Goal: Task Accomplishment & Management: Manage account settings

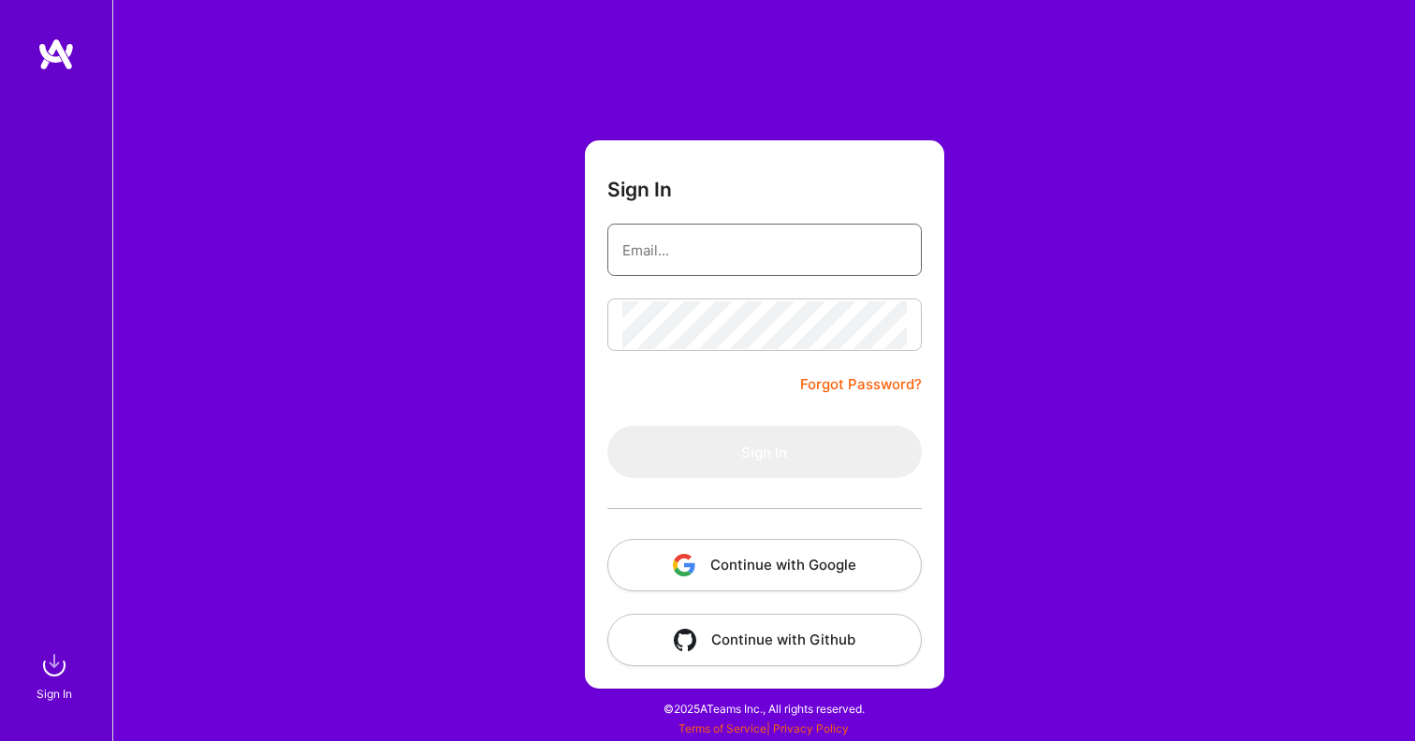
drag, startPoint x: 676, startPoint y: 272, endPoint x: 388, endPoint y: 104, distance: 333.1
click at [607, 272] on div at bounding box center [764, 250] width 314 height 52
type input "[EMAIL_ADDRESS][DOMAIN_NAME]"
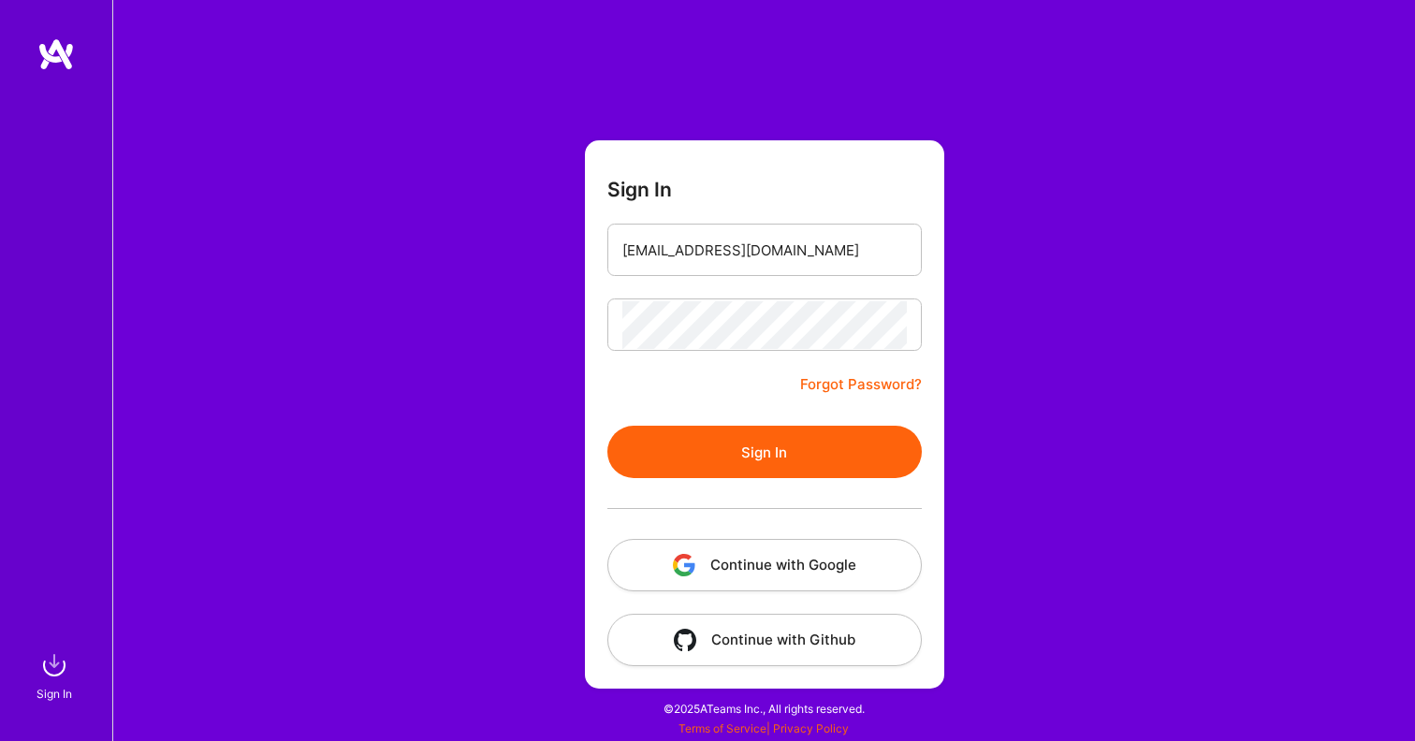
click at [822, 451] on button "Sign In" at bounding box center [764, 452] width 314 height 52
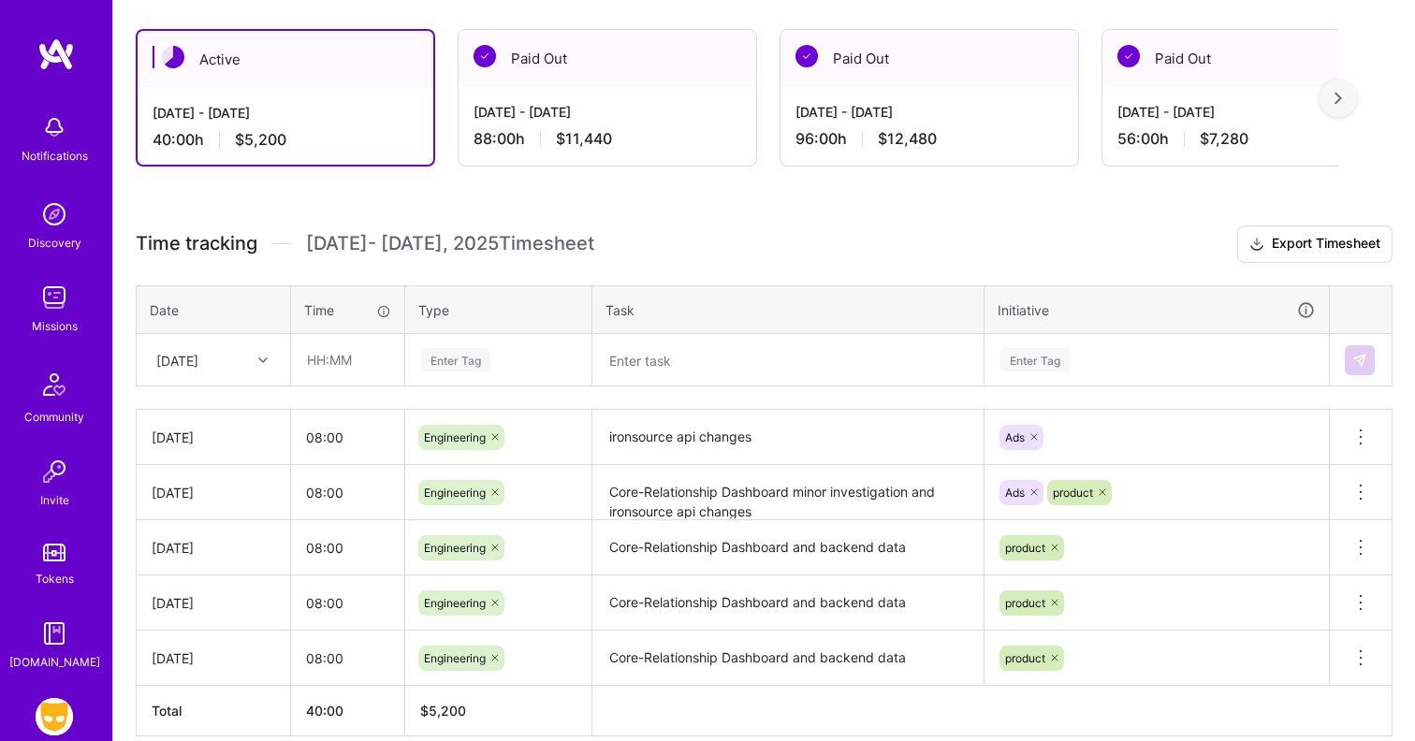
scroll to position [321, 0]
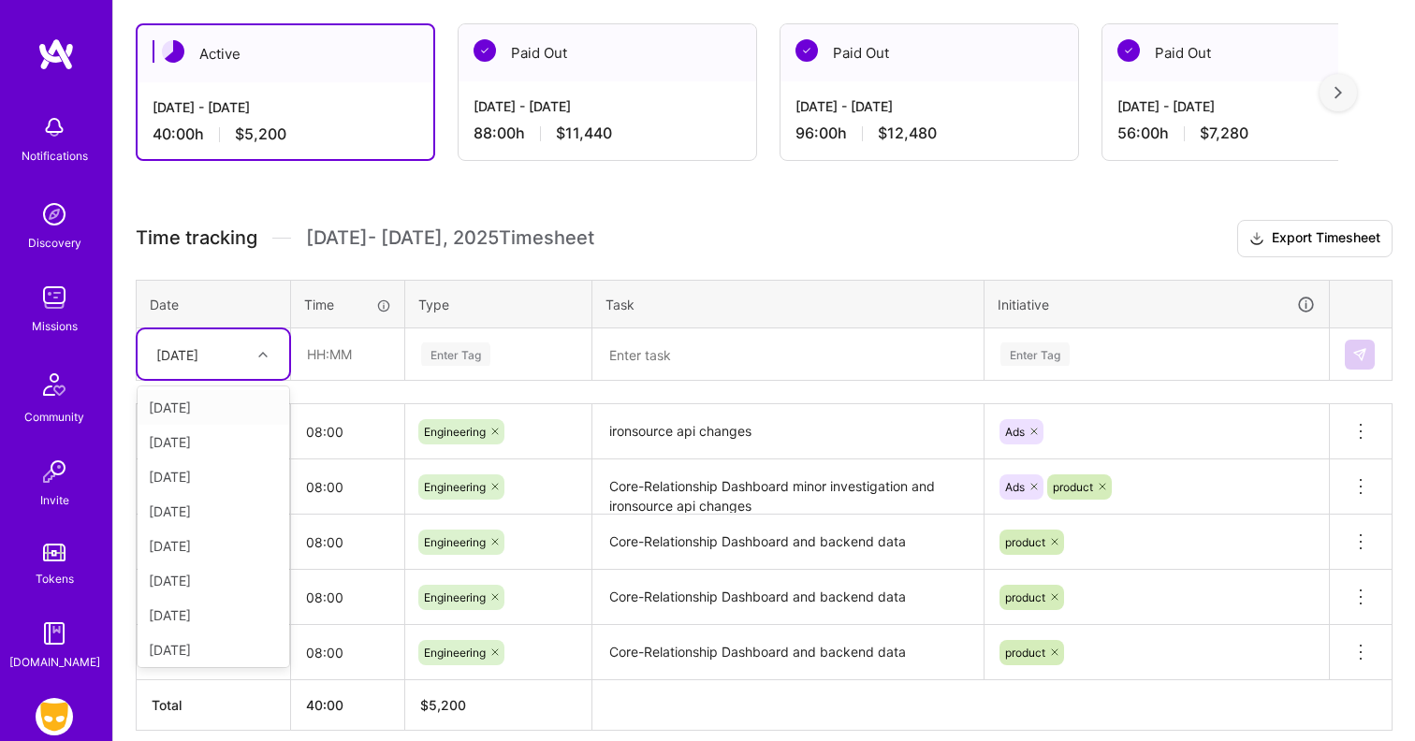
click at [266, 353] on icon at bounding box center [262, 354] width 9 height 9
click at [217, 542] on div "[DATE]" at bounding box center [214, 542] width 152 height 35
click at [365, 353] on input "text" at bounding box center [347, 354] width 111 height 50
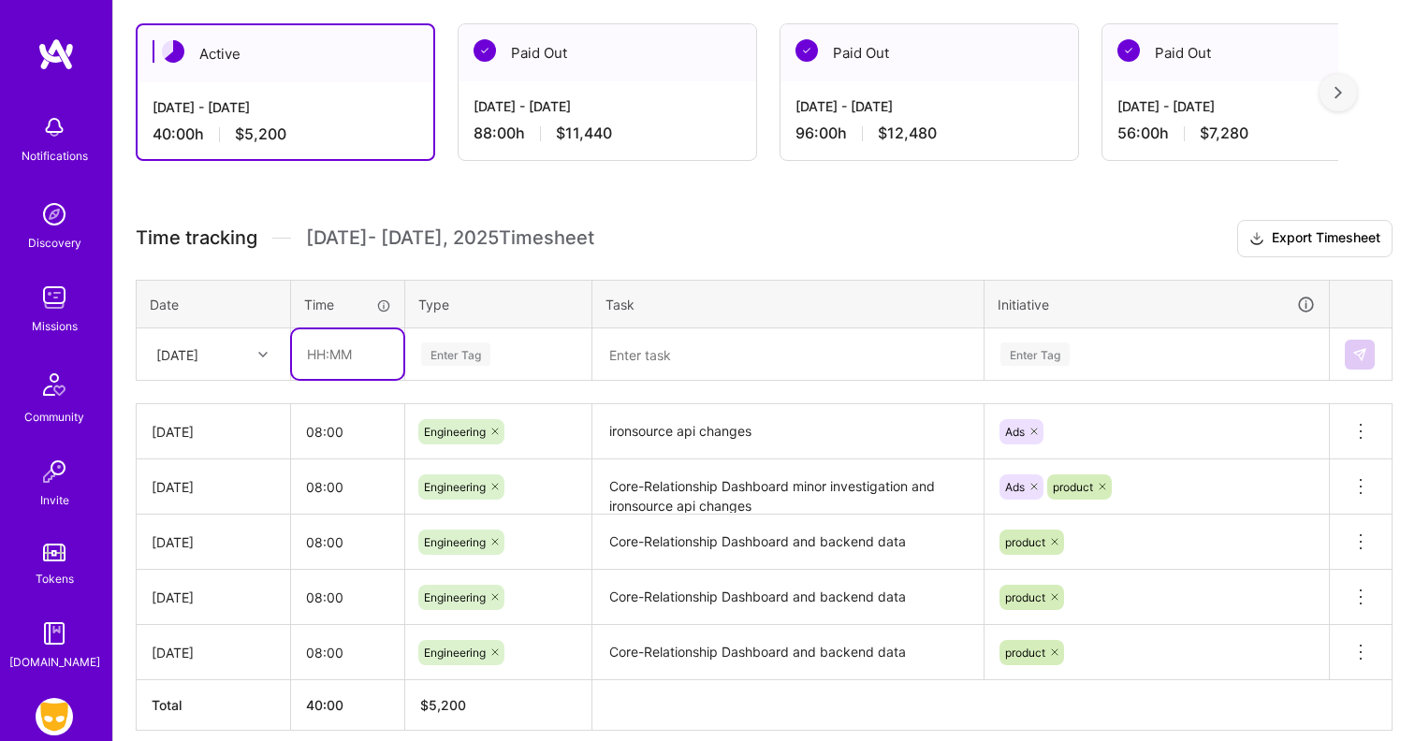
type input "08:00"
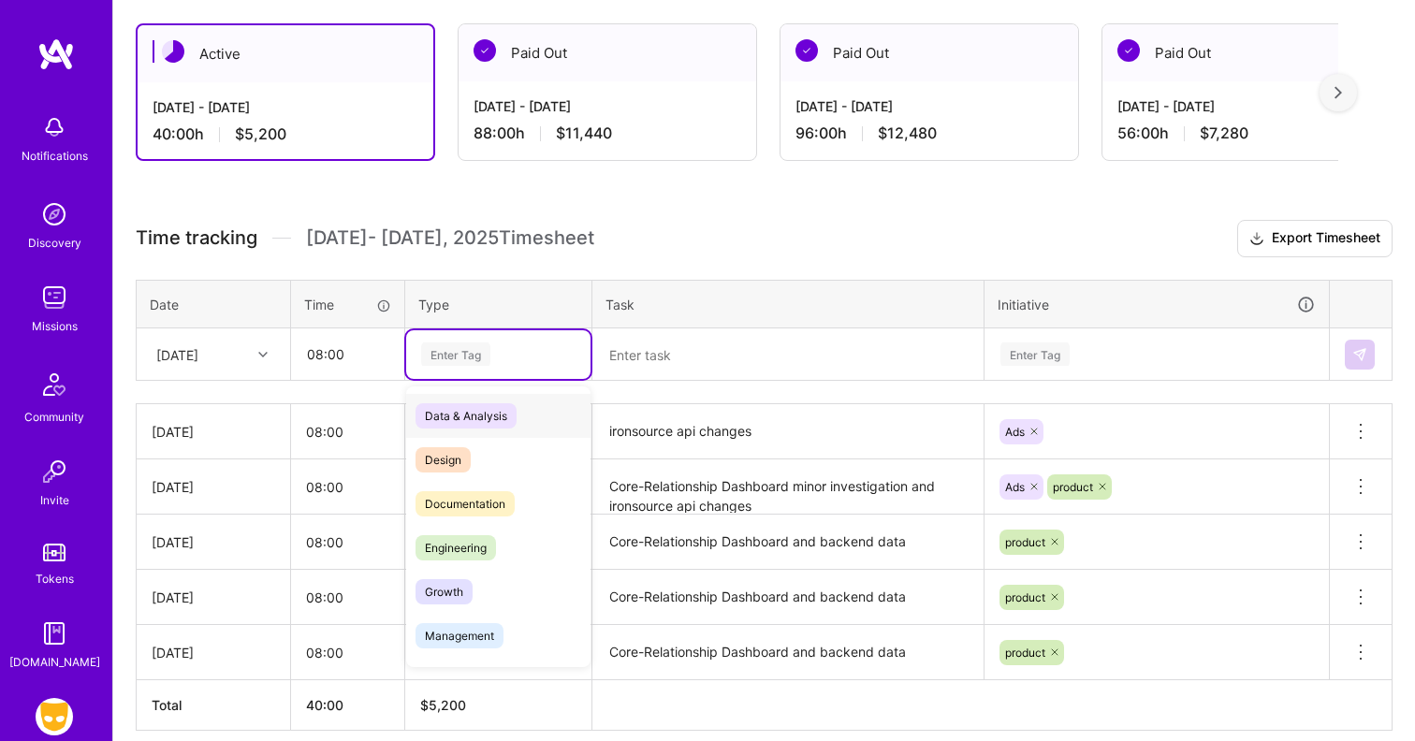
click at [455, 353] on div "Enter Tag" at bounding box center [455, 354] width 69 height 29
click at [459, 557] on span "Engineering" at bounding box center [456, 547] width 80 height 25
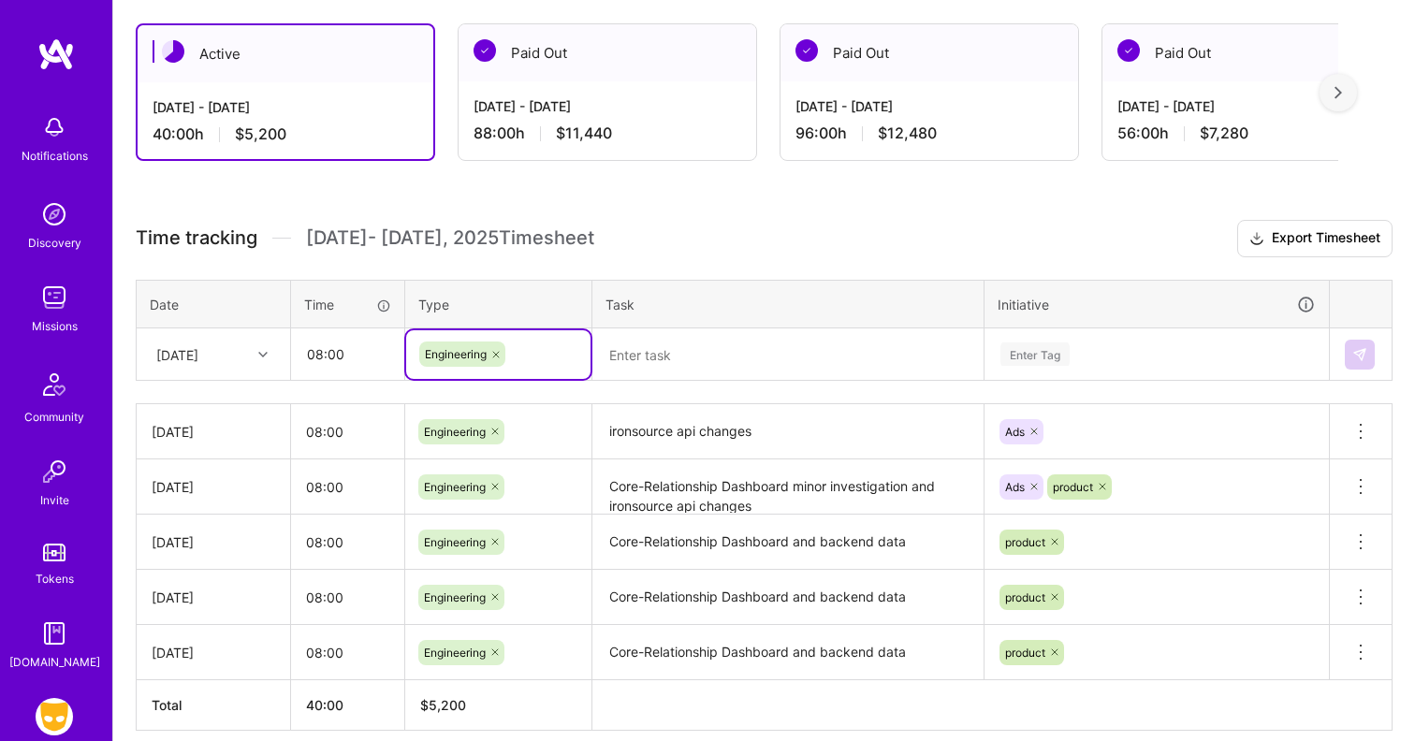
click at [701, 357] on textarea at bounding box center [787, 354] width 387 height 49
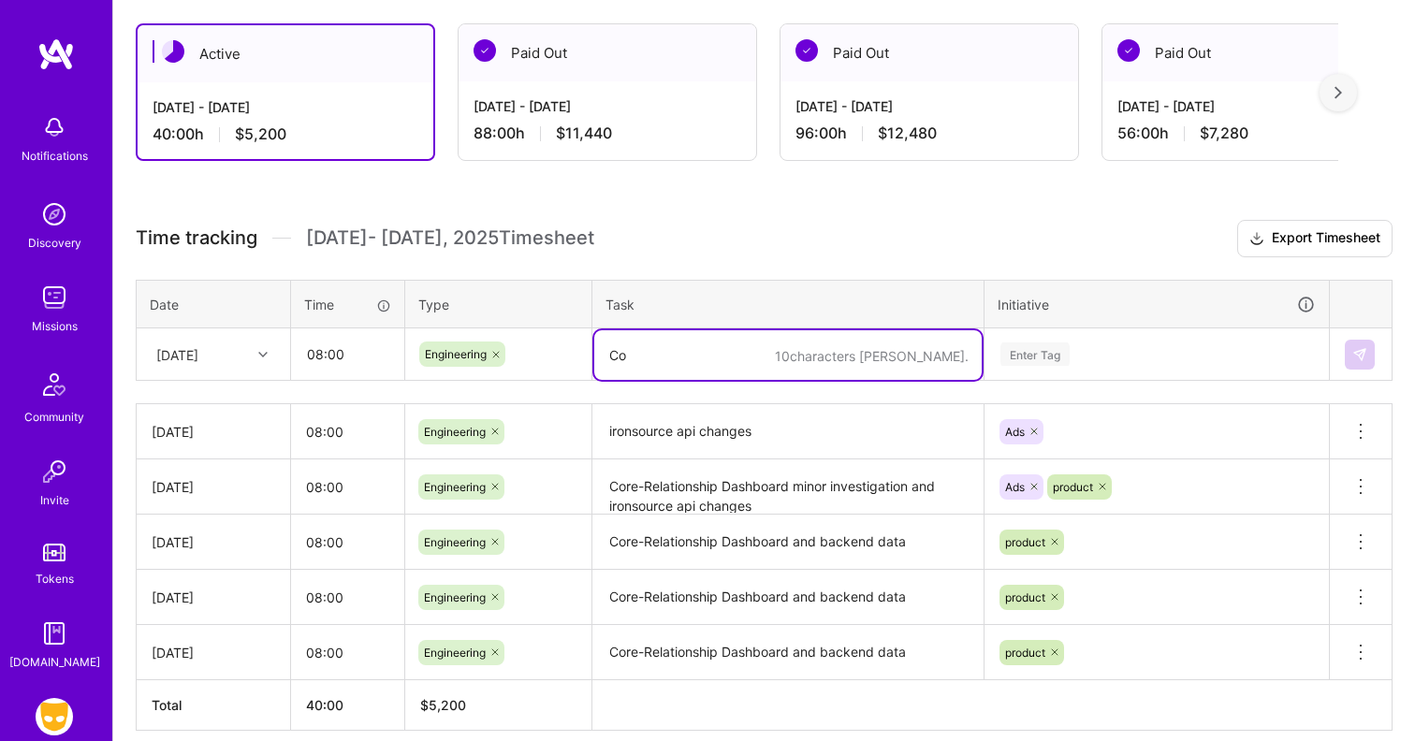
type textarea "C"
type textarea "I"
click at [648, 358] on textarea at bounding box center [787, 355] width 387 height 50
paste textarea "User (Free) Activity by Time of Day"
click at [612, 356] on textarea "User (Free) Activity by Time of Day" at bounding box center [787, 355] width 387 height 50
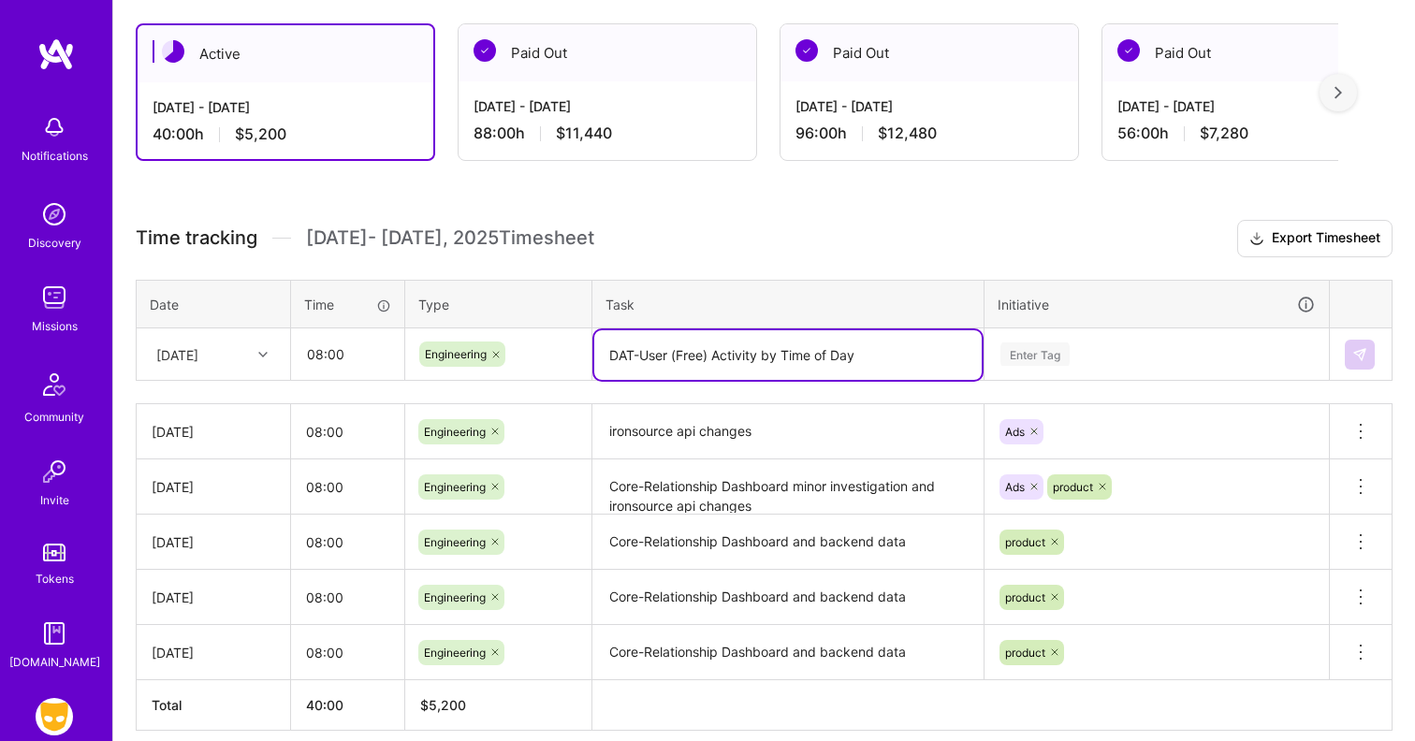
drag, startPoint x: 641, startPoint y: 357, endPoint x: 602, endPoint y: 357, distance: 39.3
click at [602, 357] on textarea "DAT-User (Free) Activity by Time of Day" at bounding box center [787, 355] width 387 height 50
paste textarea "1428"
type textarea "DAT-1428 User (Free) Activity by Time of Day"
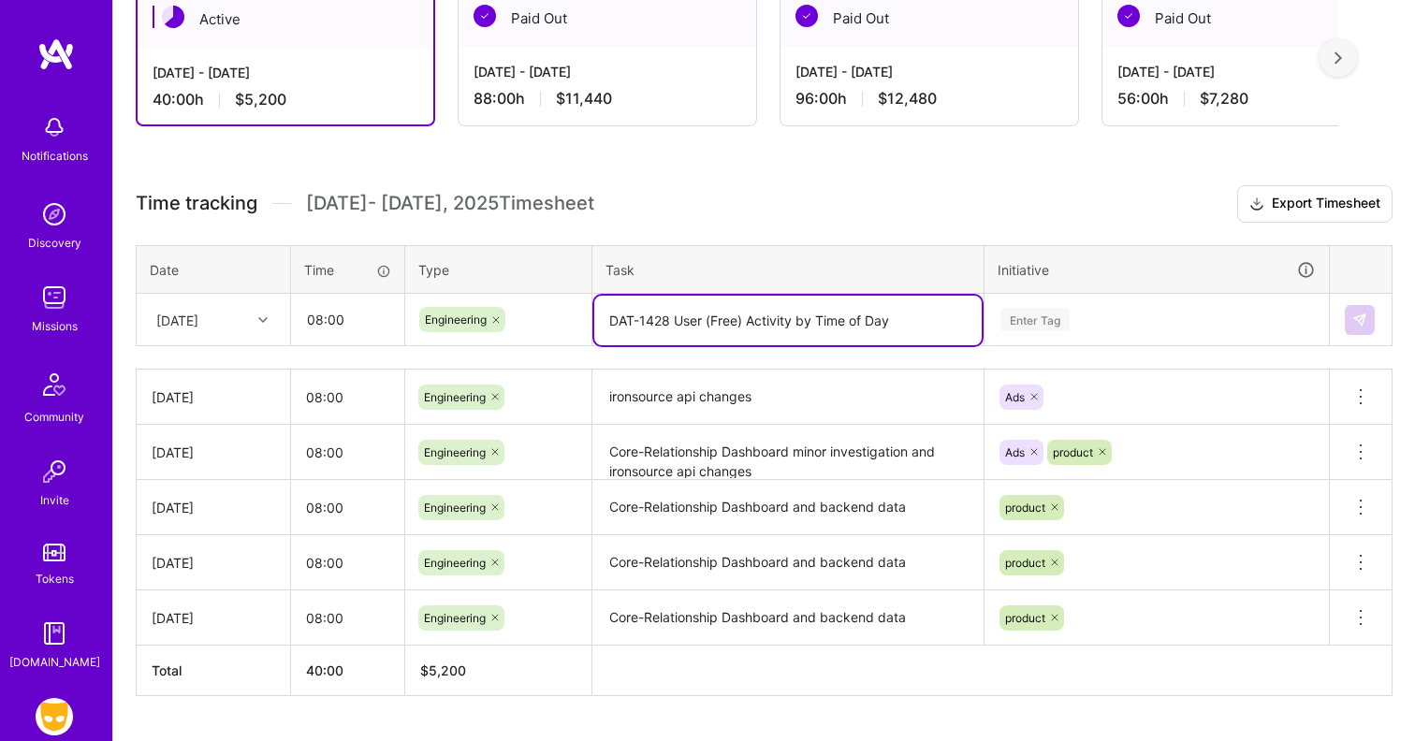
click at [1139, 344] on div "Enter Tag" at bounding box center [1156, 320] width 343 height 49
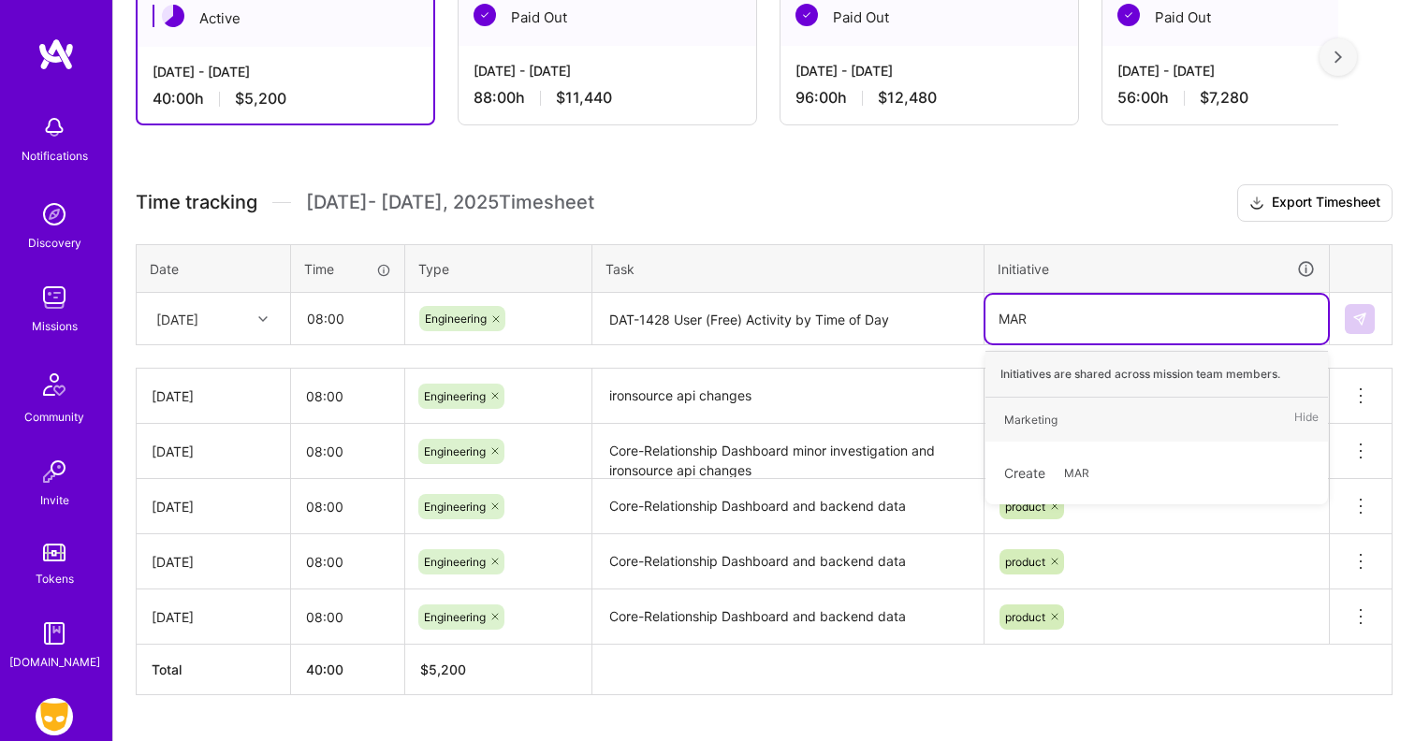
type input "[PERSON_NAME]"
click at [1118, 408] on div "Marketing Hide" at bounding box center [1156, 420] width 343 height 44
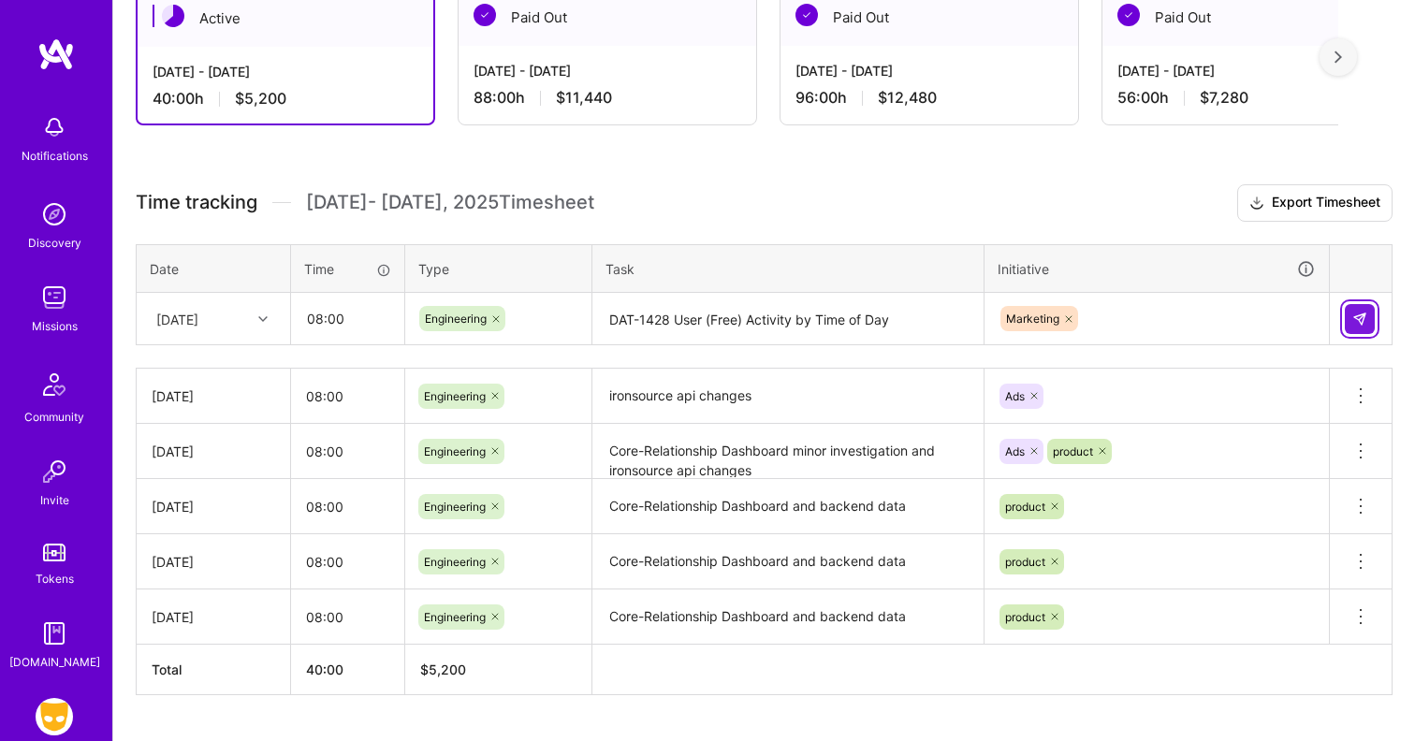
click at [1368, 321] on button at bounding box center [1360, 319] width 30 height 30
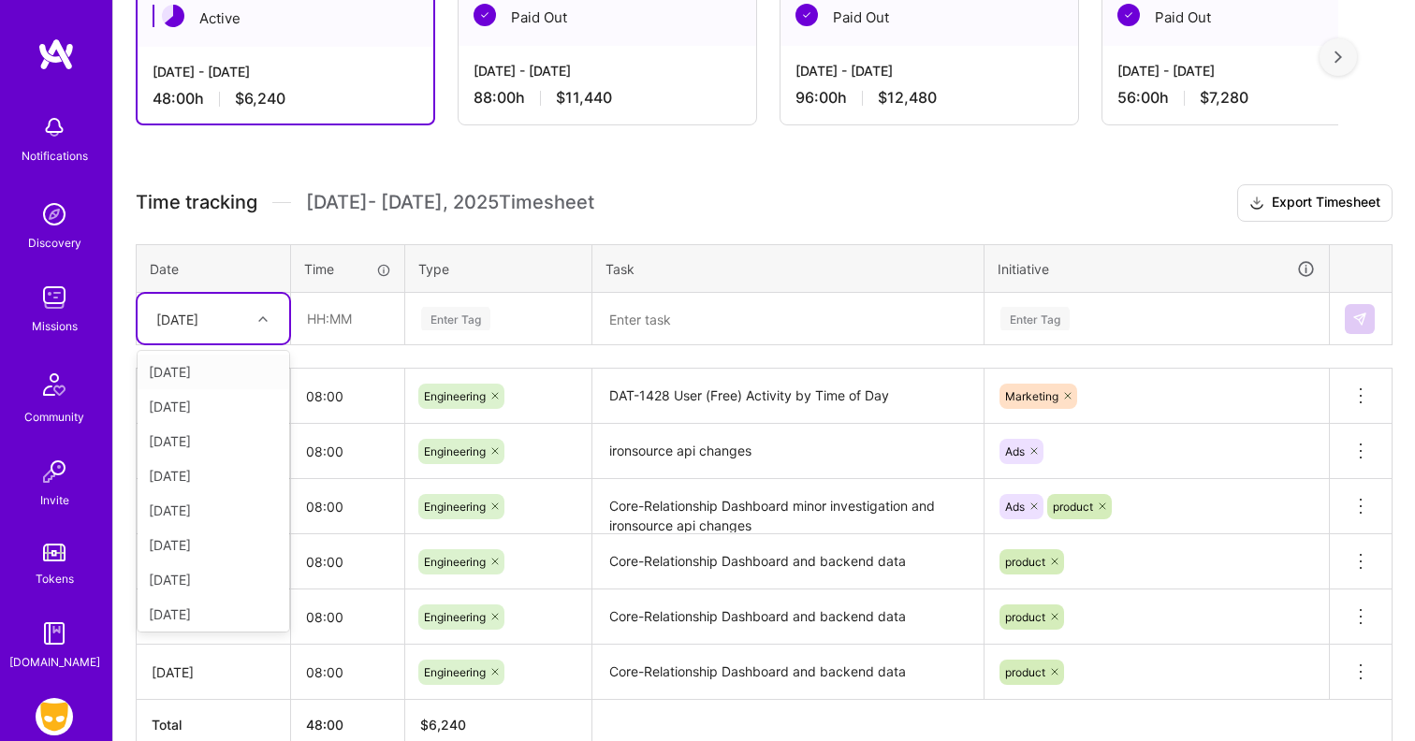
click at [258, 316] on icon at bounding box center [262, 318] width 9 height 9
click at [212, 555] on div "[DATE]" at bounding box center [214, 556] width 152 height 35
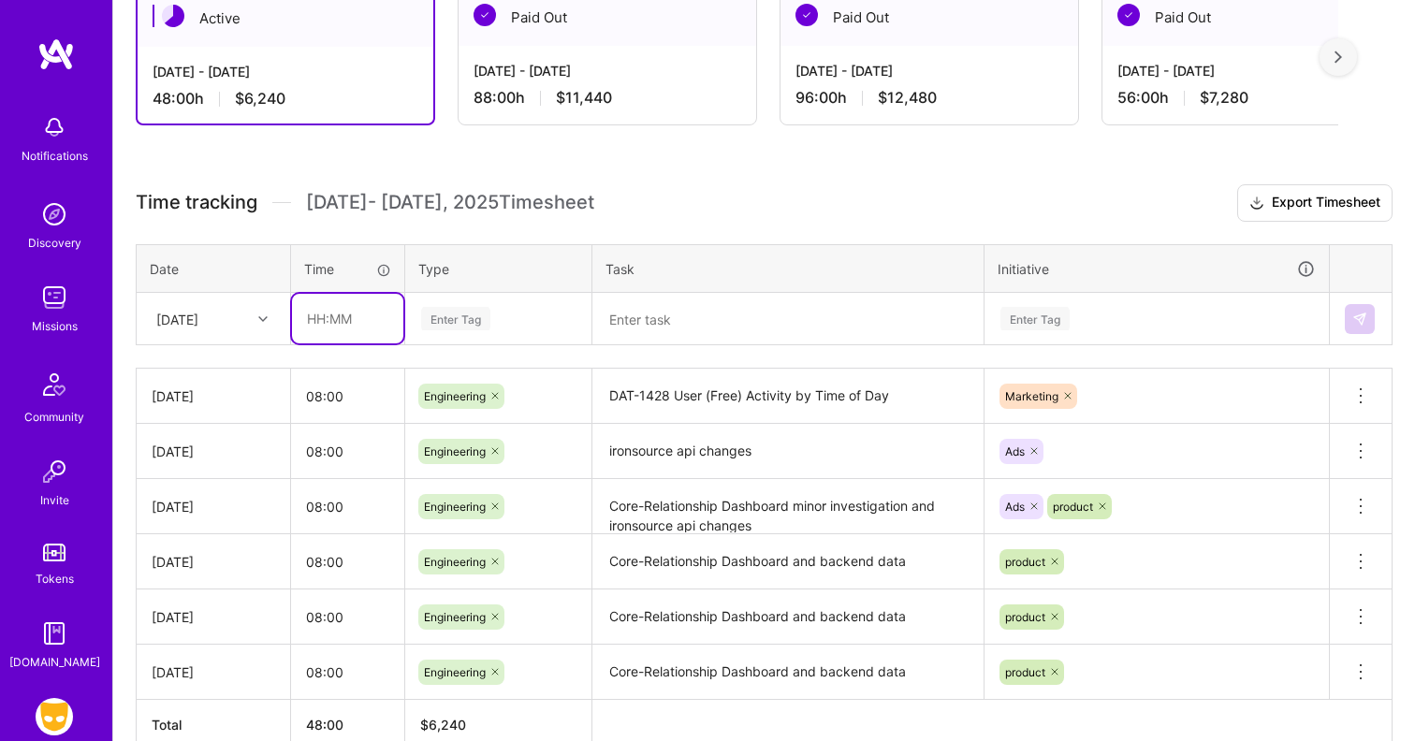
click at [340, 315] on input "text" at bounding box center [347, 319] width 111 height 50
type input "08:00"
click at [481, 320] on div "Enter Tag" at bounding box center [455, 318] width 69 height 29
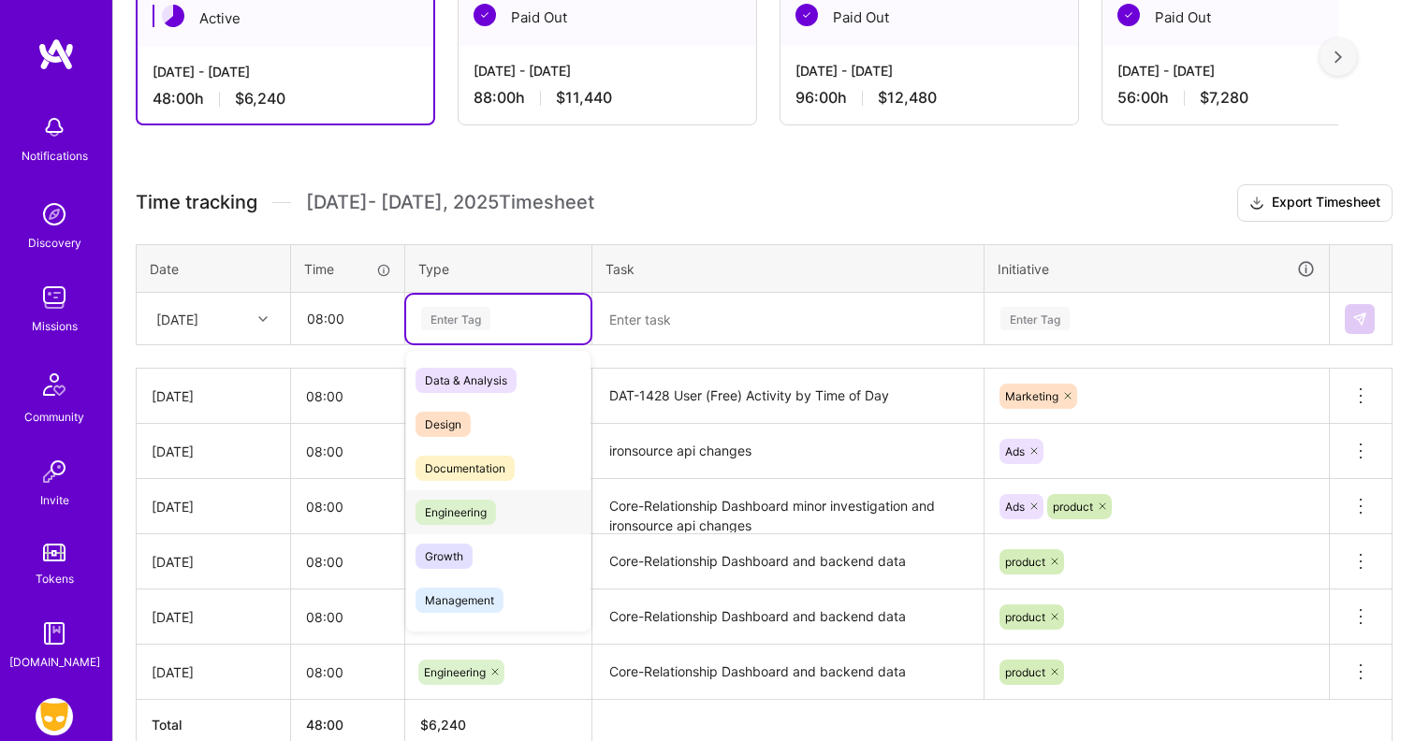
click at [489, 503] on span "Engineering" at bounding box center [456, 512] width 80 height 25
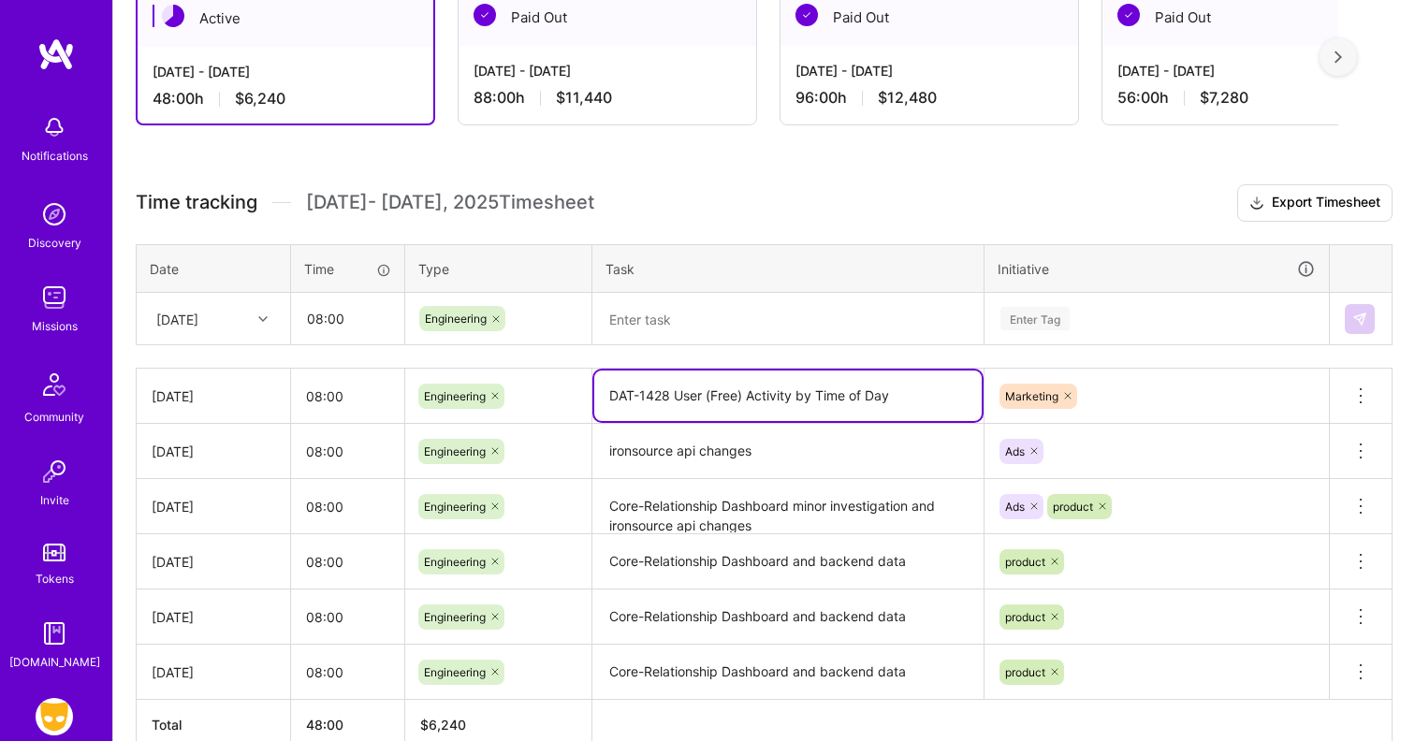
drag, startPoint x: 895, startPoint y: 402, endPoint x: 599, endPoint y: 398, distance: 295.8
click at [599, 398] on textarea "DAT-1428 User (Free) Activity by Time of Day" at bounding box center [787, 396] width 387 height 51
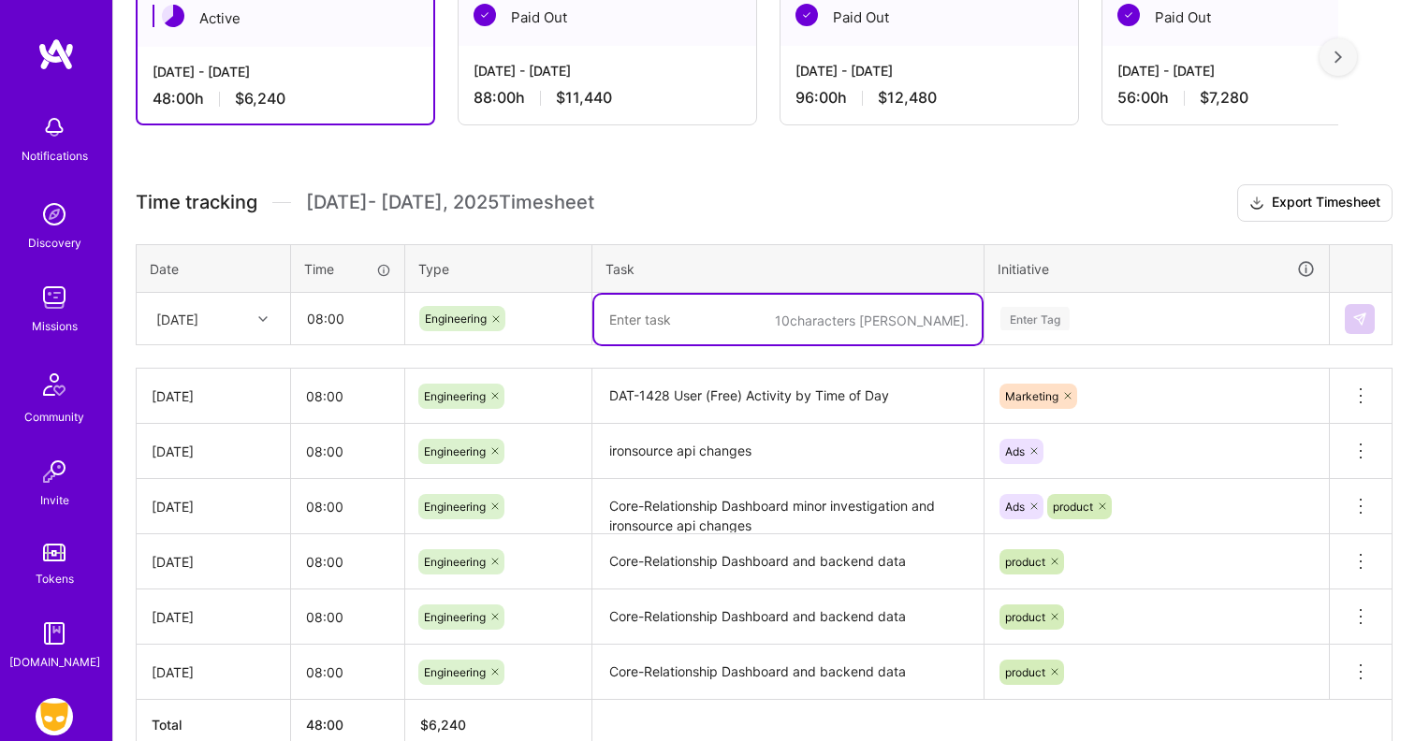
click at [665, 324] on textarea at bounding box center [787, 320] width 387 height 50
paste textarea "DAT-1428 User (Free) Activity by Time of Day"
type textarea "DAT-1428 User (Free) Activity by Time of Day"
click at [1037, 323] on div "Enter Tag" at bounding box center [1034, 318] width 69 height 29
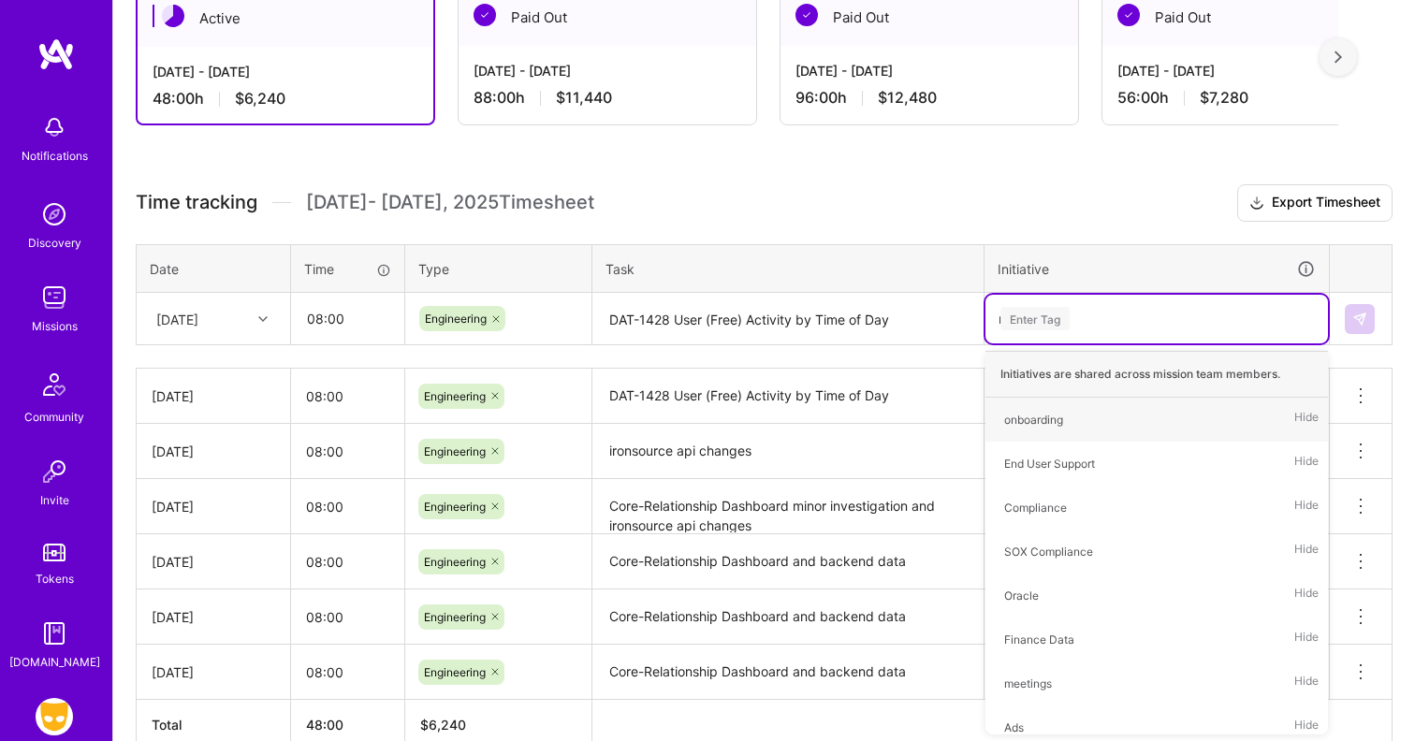
type input "ma"
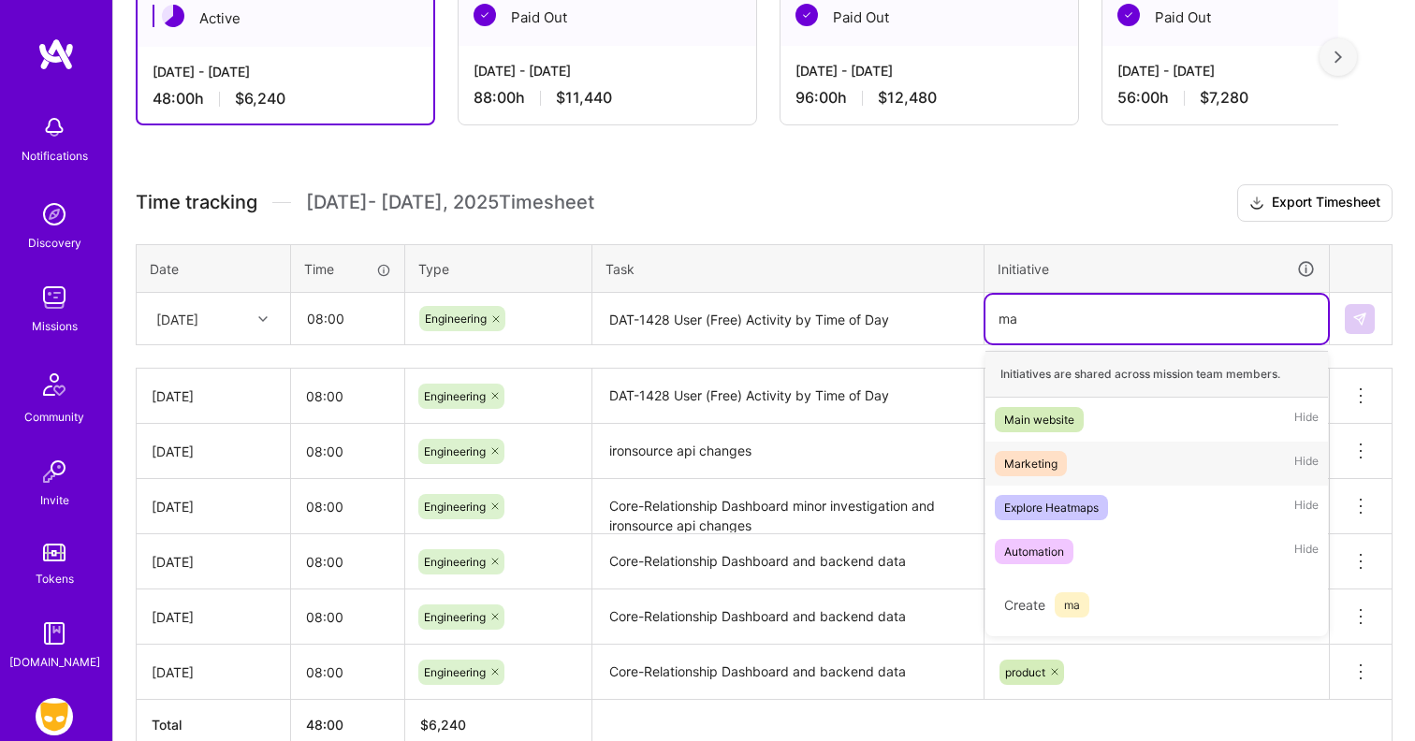
click at [1054, 457] on div "Marketing" at bounding box center [1030, 464] width 53 height 20
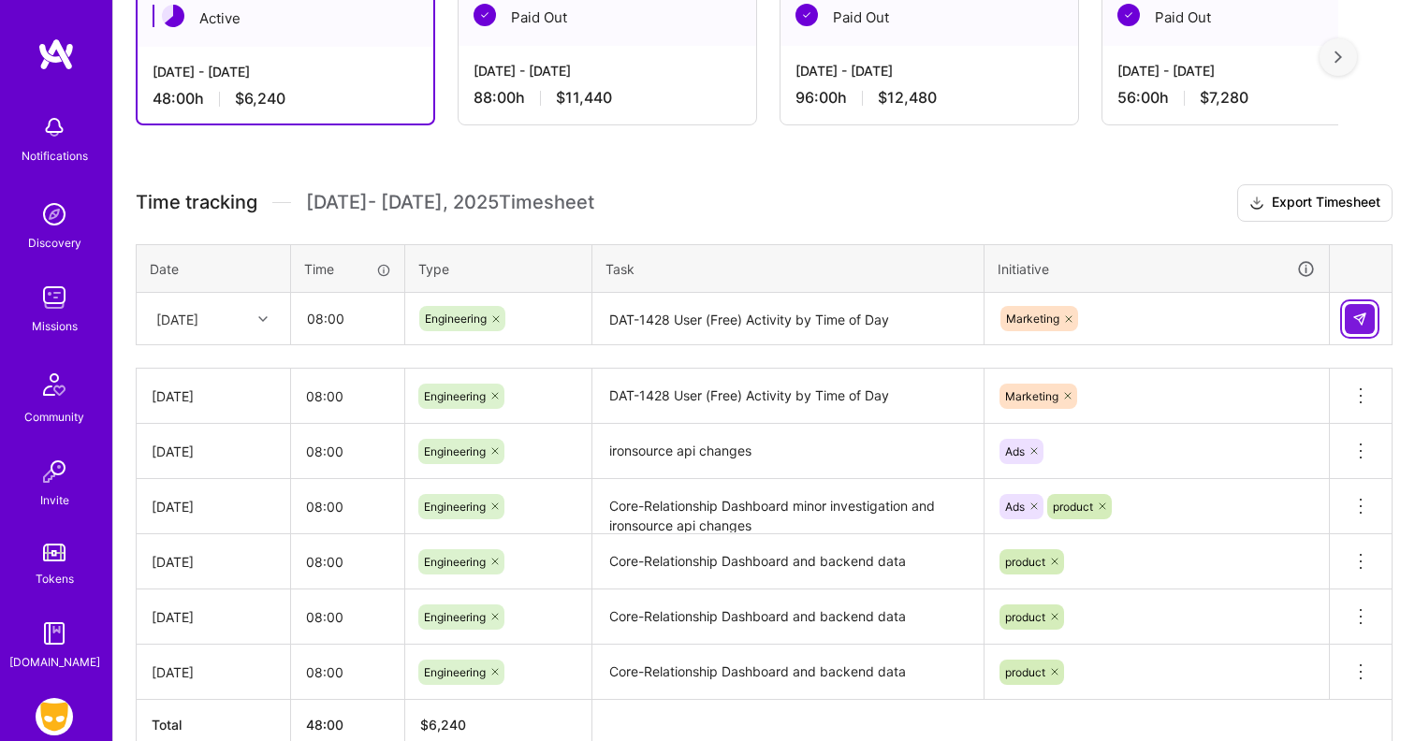
click at [1354, 321] on img at bounding box center [1359, 319] width 15 height 15
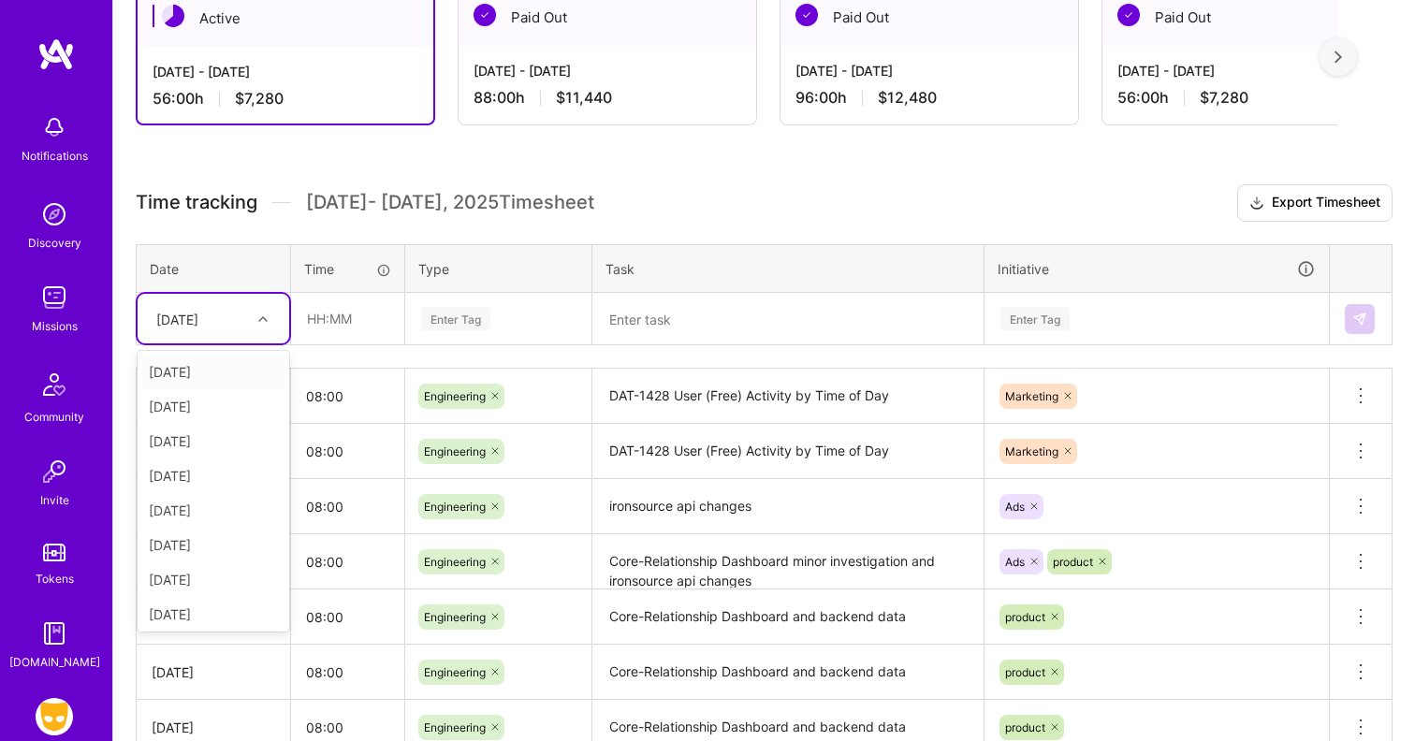
click at [253, 311] on div at bounding box center [265, 319] width 29 height 24
click at [223, 548] on div "[DATE]" at bounding box center [214, 541] width 152 height 35
click at [353, 324] on input "text" at bounding box center [347, 319] width 111 height 50
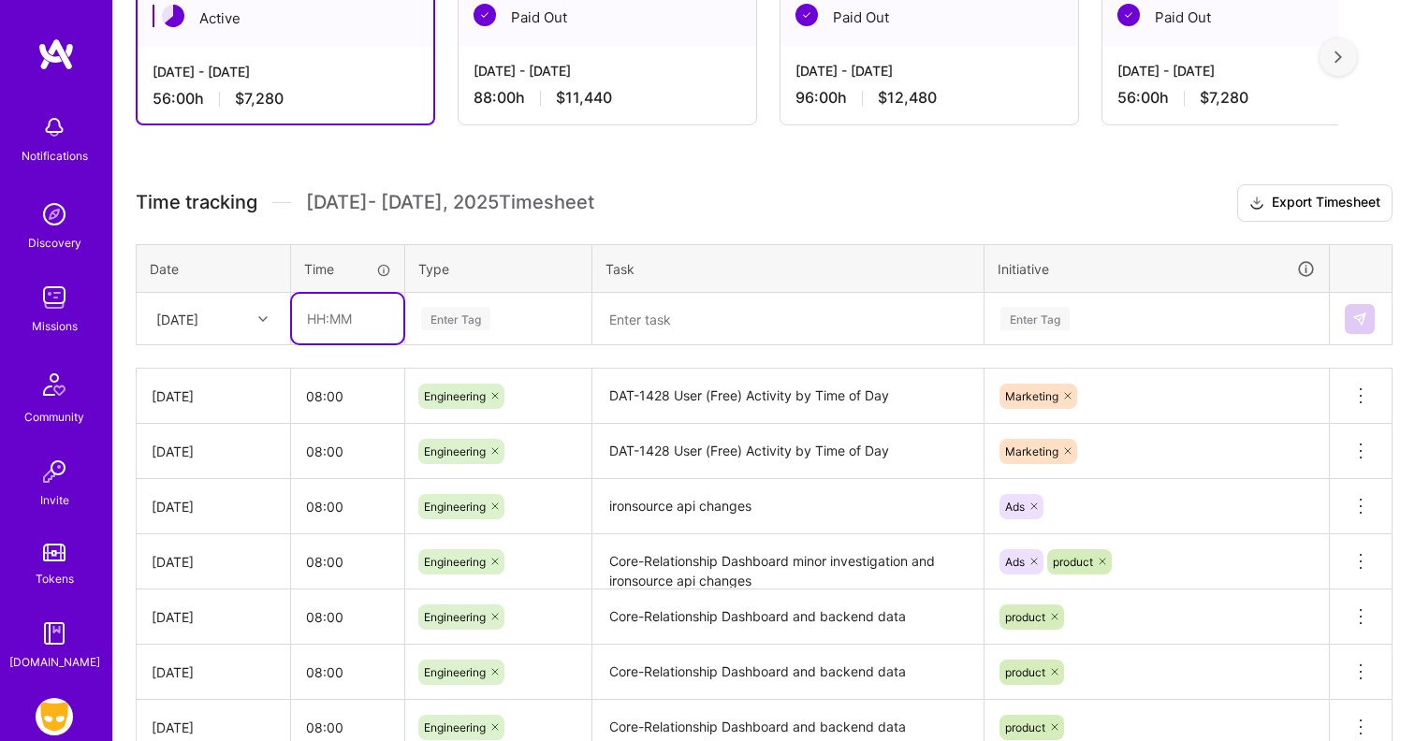
type input "08:00"
click at [499, 307] on div "Enter Tag" at bounding box center [498, 318] width 158 height 23
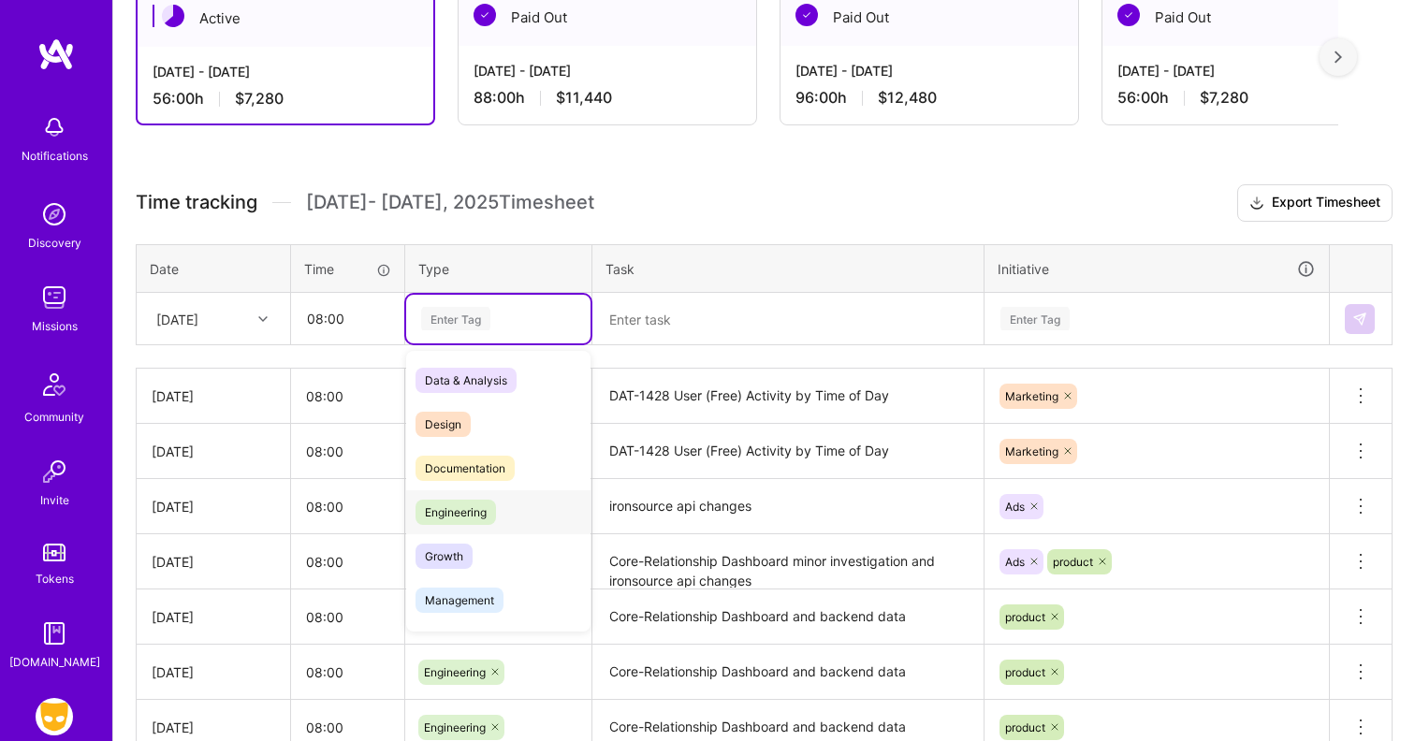
click at [488, 500] on span "Engineering" at bounding box center [456, 512] width 80 height 25
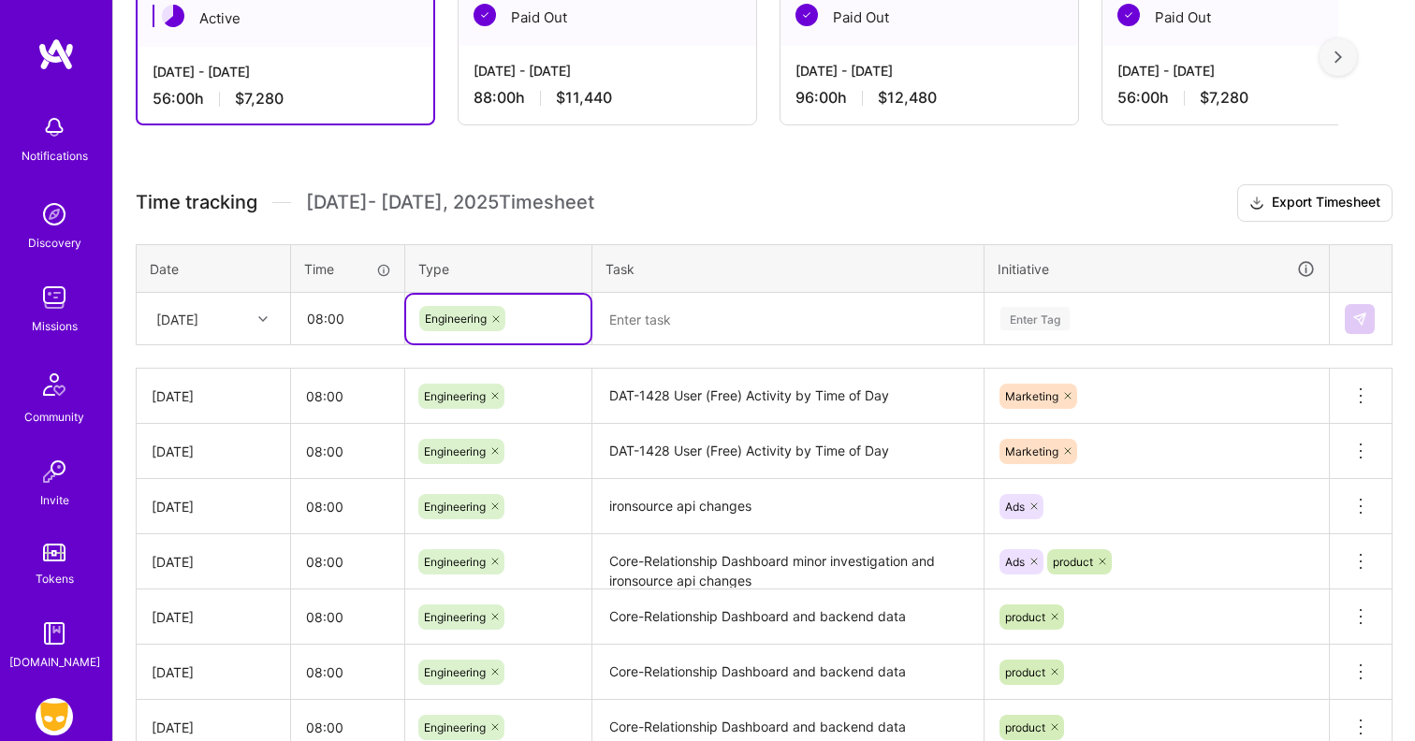
click at [683, 332] on textarea at bounding box center [787, 320] width 387 height 50
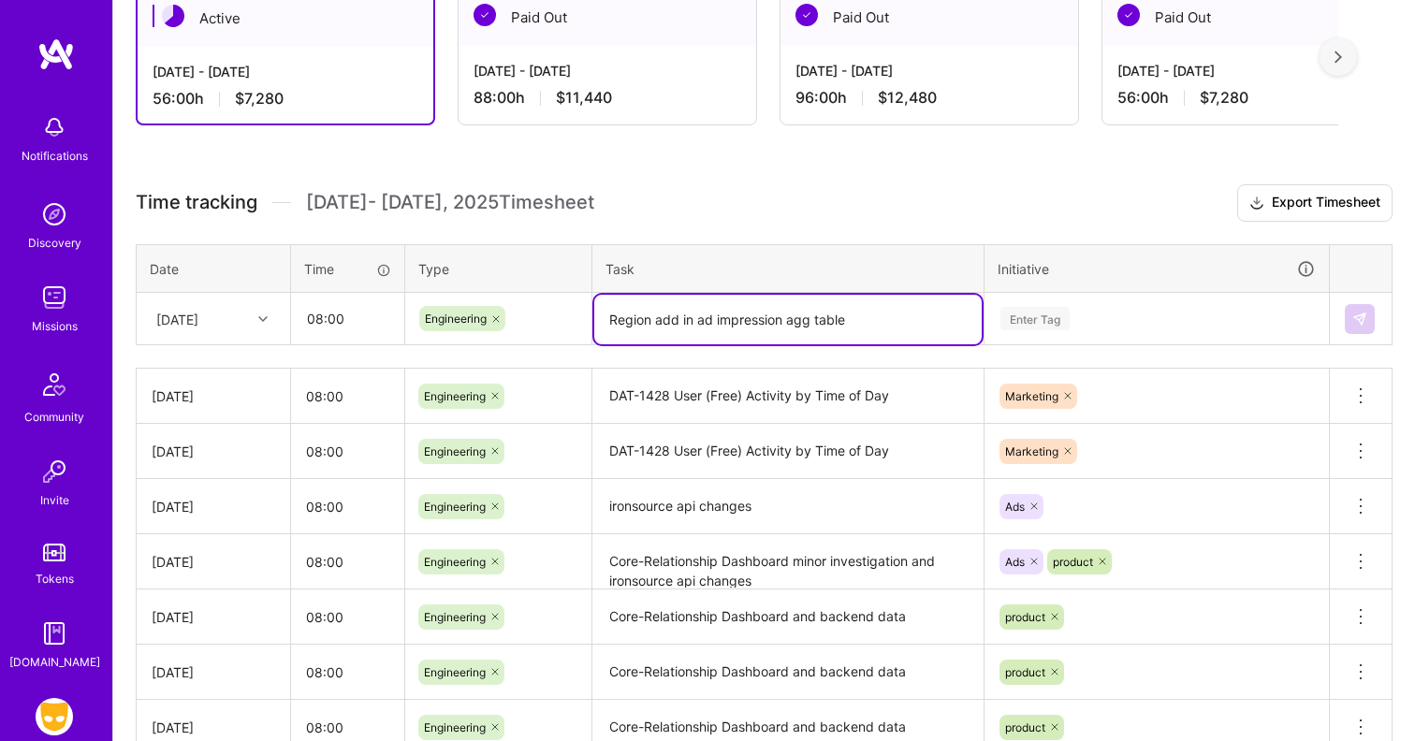
click at [652, 324] on textarea "Region add in ad impression agg table" at bounding box center [787, 320] width 387 height 50
drag, startPoint x: 915, startPoint y: 320, endPoint x: 542, endPoint y: 319, distance: 373.4
click at [542, 319] on tr "[DATE] 08:00 Engineering Region column add in ad impression agg table Enter Tag" at bounding box center [765, 319] width 1256 height 52
type textarea "Region column add in ad impression agg table"
click at [1070, 322] on div "Enter Tag" at bounding box center [1034, 318] width 69 height 29
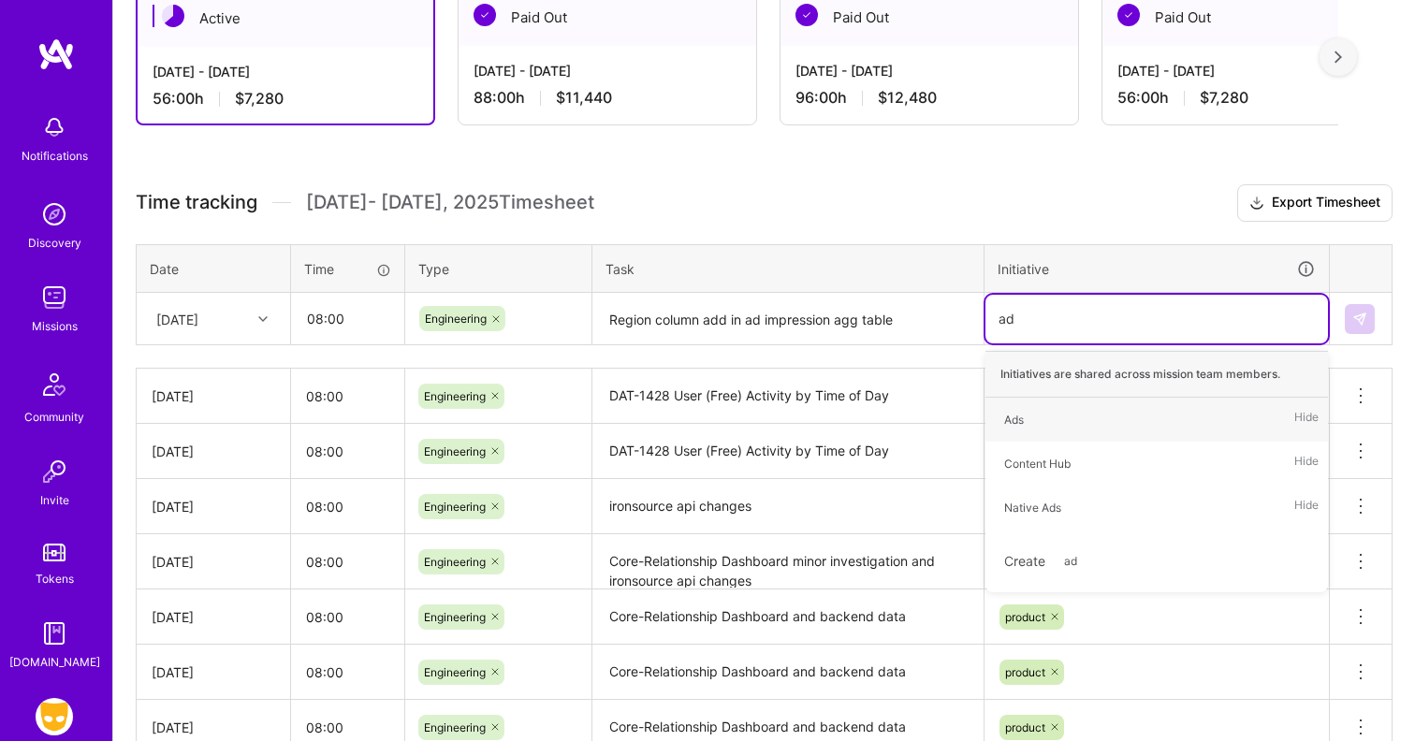
type input "ads"
click at [1029, 408] on span "Ads" at bounding box center [1014, 419] width 38 height 25
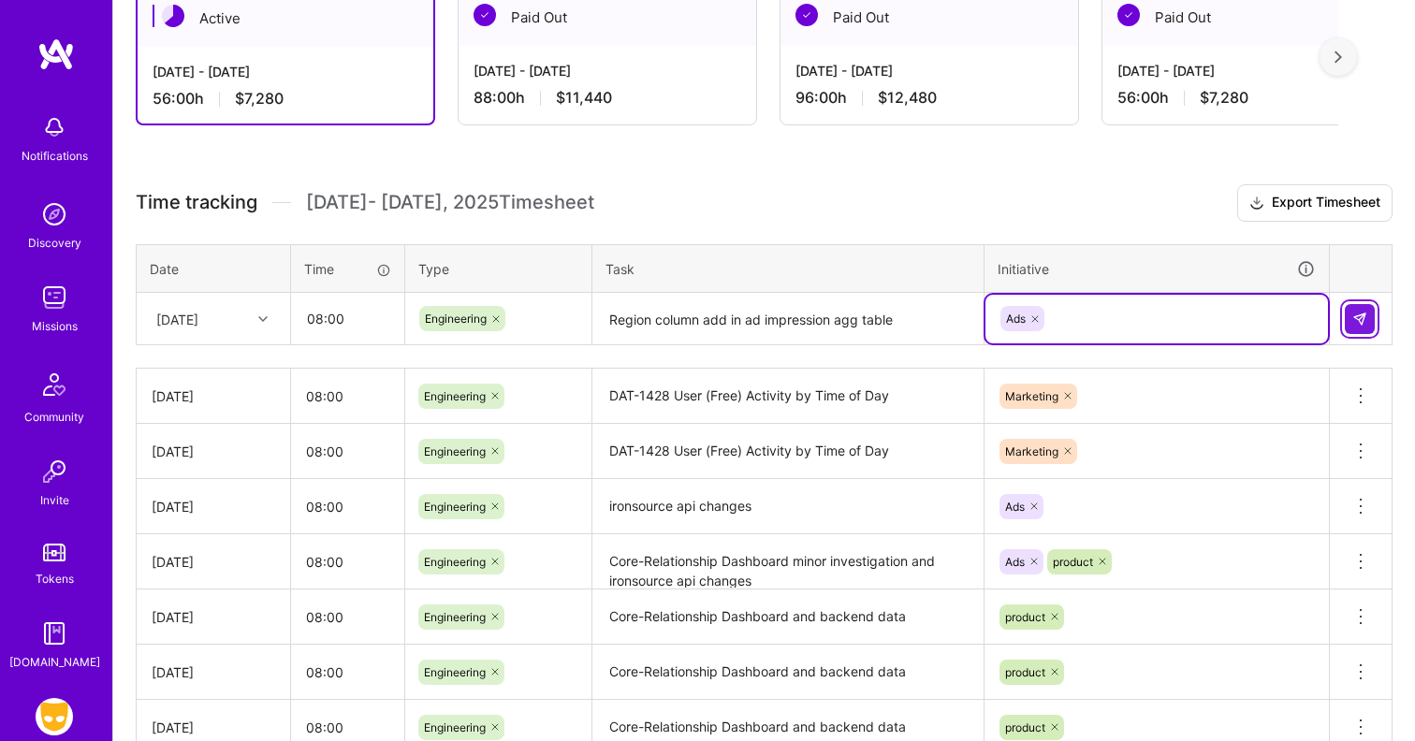
click at [1368, 319] on button at bounding box center [1360, 319] width 30 height 30
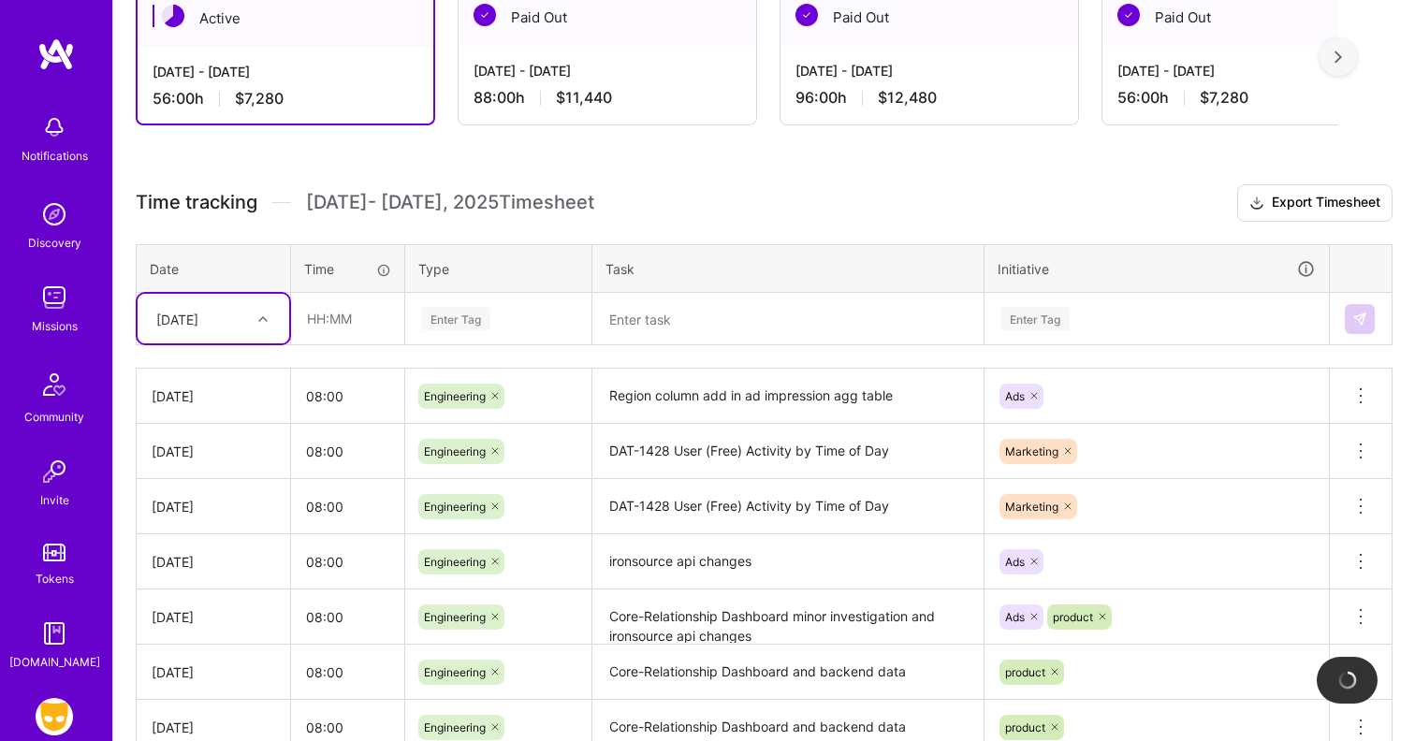
click at [250, 319] on div "[DATE]" at bounding box center [199, 318] width 104 height 31
click at [240, 577] on div "[DATE]" at bounding box center [214, 576] width 152 height 35
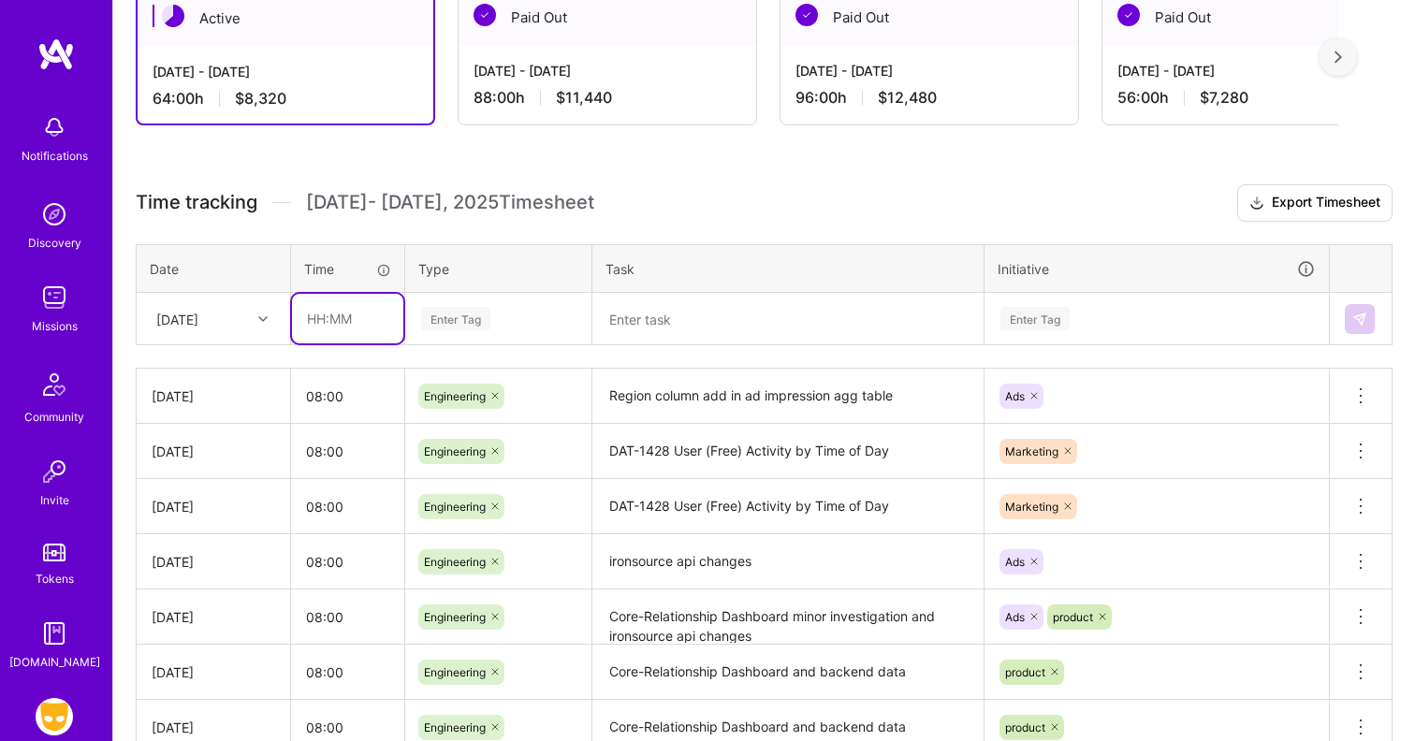
click at [382, 323] on input "text" at bounding box center [347, 319] width 111 height 50
type input "08:00"
click at [482, 327] on div "Enter Tag" at bounding box center [455, 318] width 69 height 29
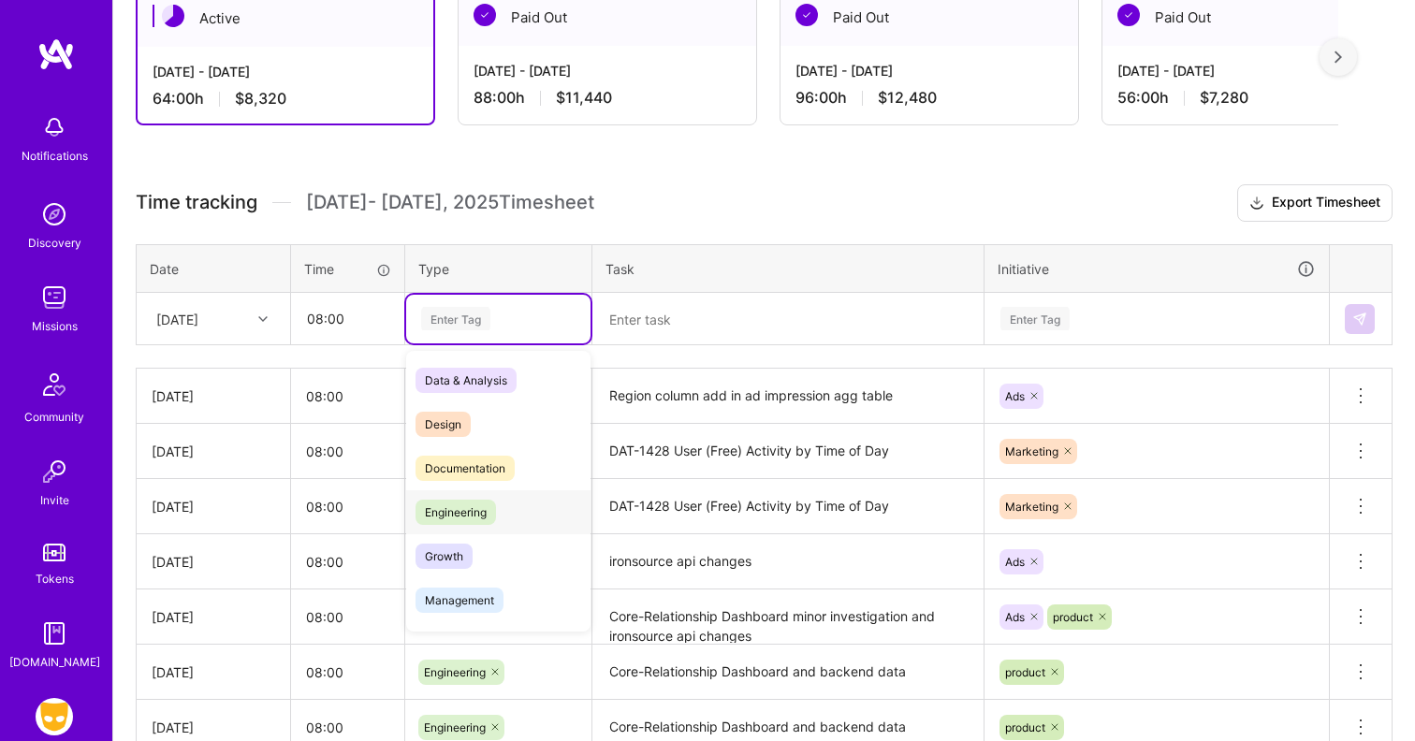
click at [502, 510] on div "Engineering" at bounding box center [498, 512] width 184 height 44
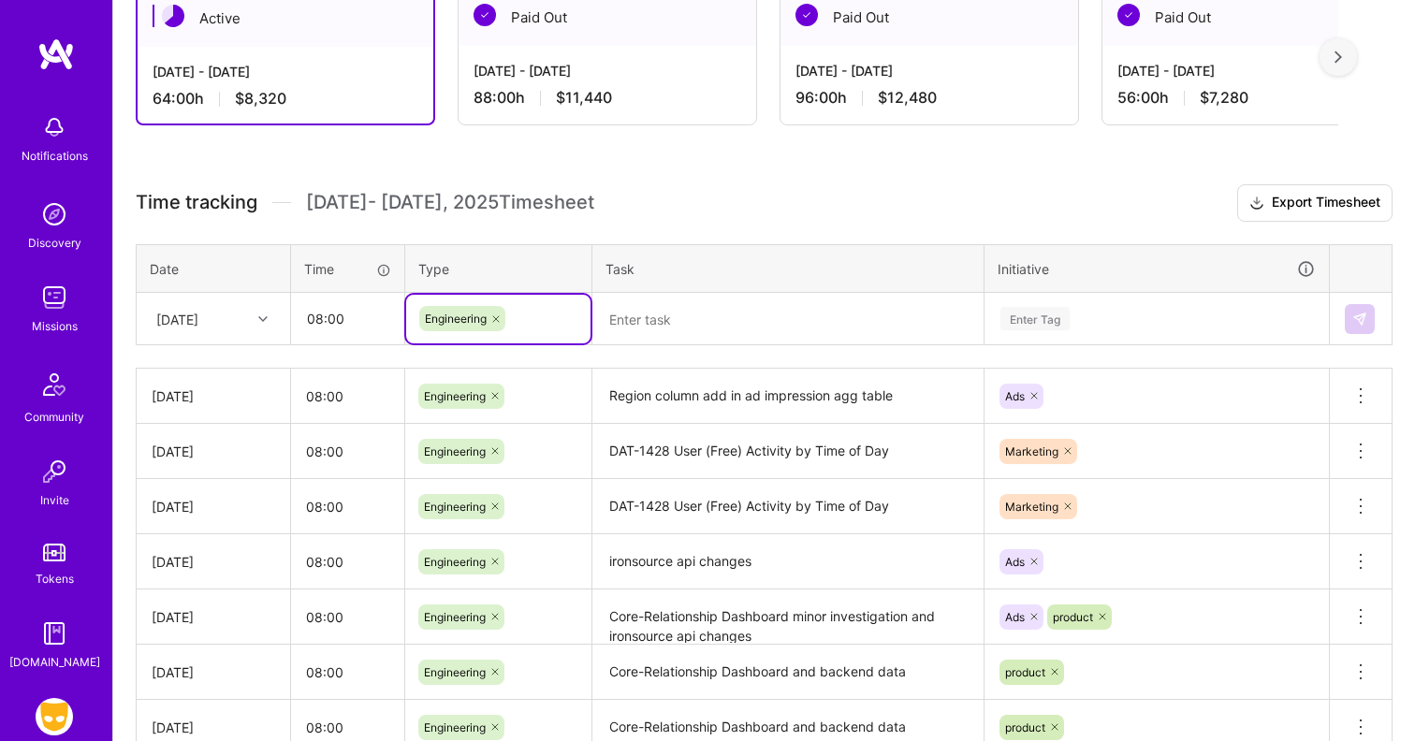
click at [673, 329] on textarea at bounding box center [787, 320] width 387 height 50
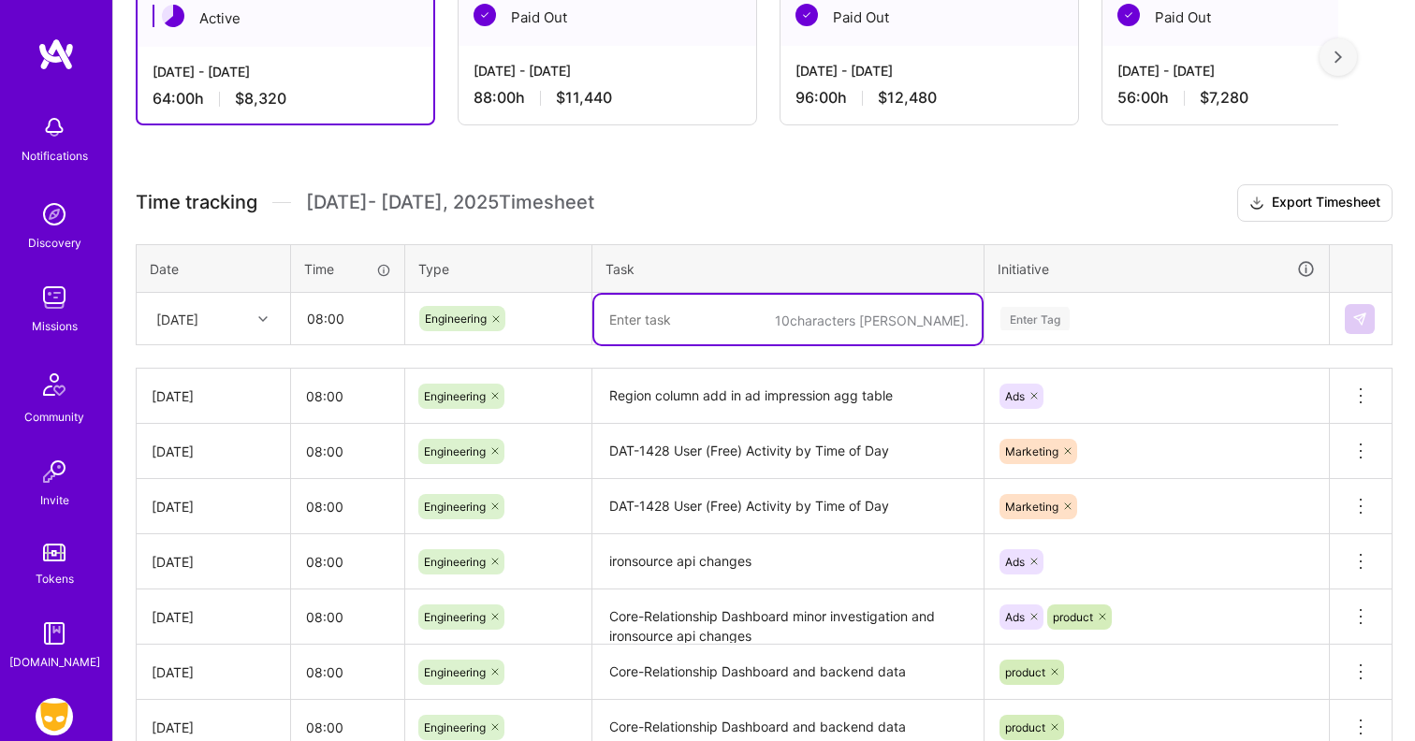
paste textarea "Region column add in ad impression agg table"
type textarea "Region column add in ad impression agg table"
click at [1059, 322] on div "Enter Tag" at bounding box center [1034, 318] width 69 height 29
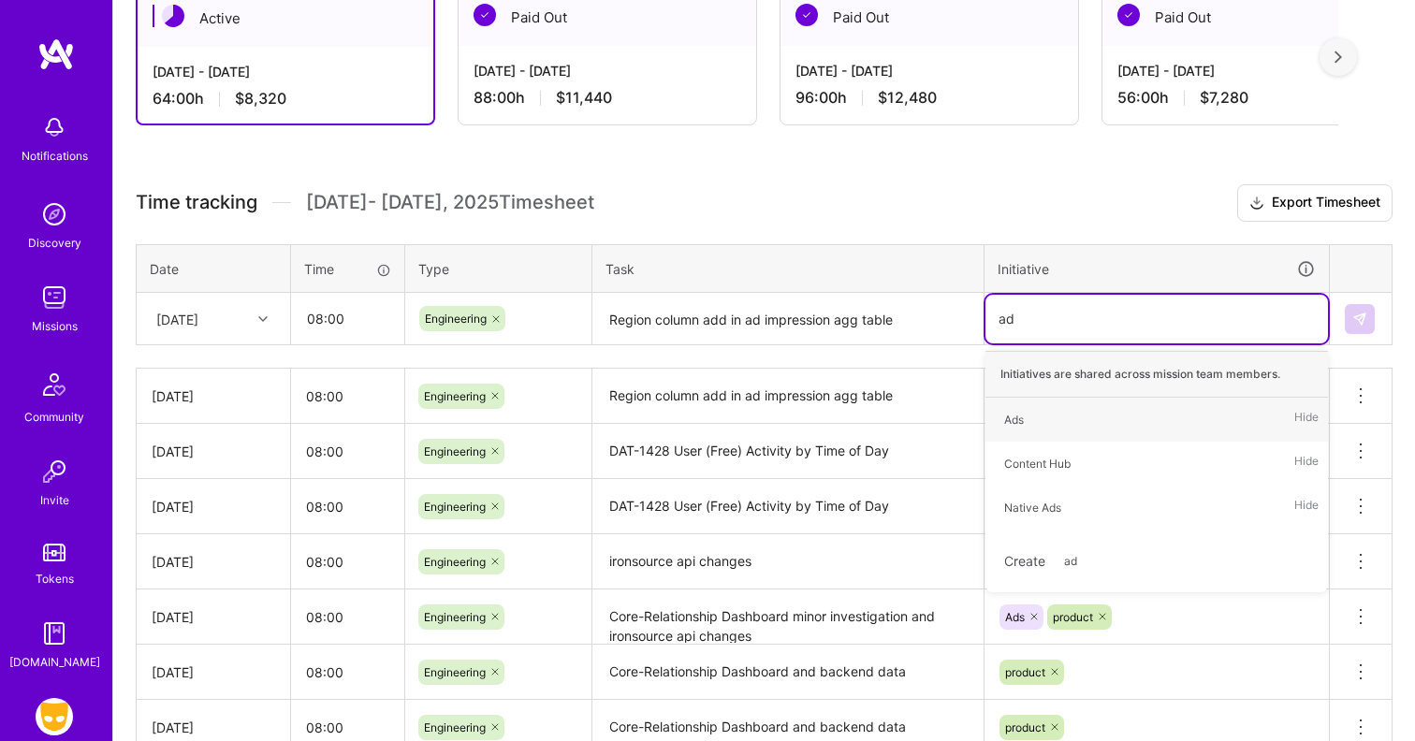
type input "ads"
click at [1086, 402] on div "Ads Hide" at bounding box center [1156, 420] width 343 height 44
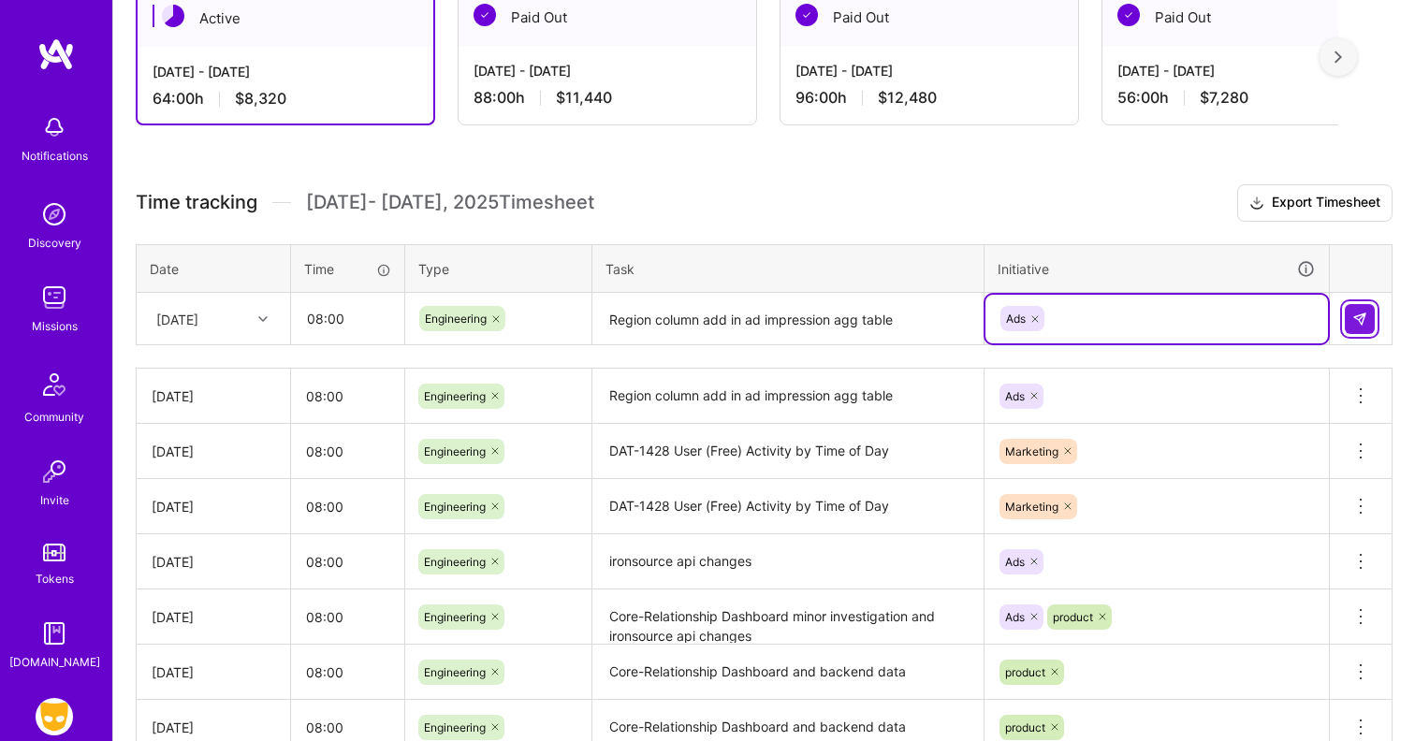
click at [1368, 314] on button at bounding box center [1360, 319] width 30 height 30
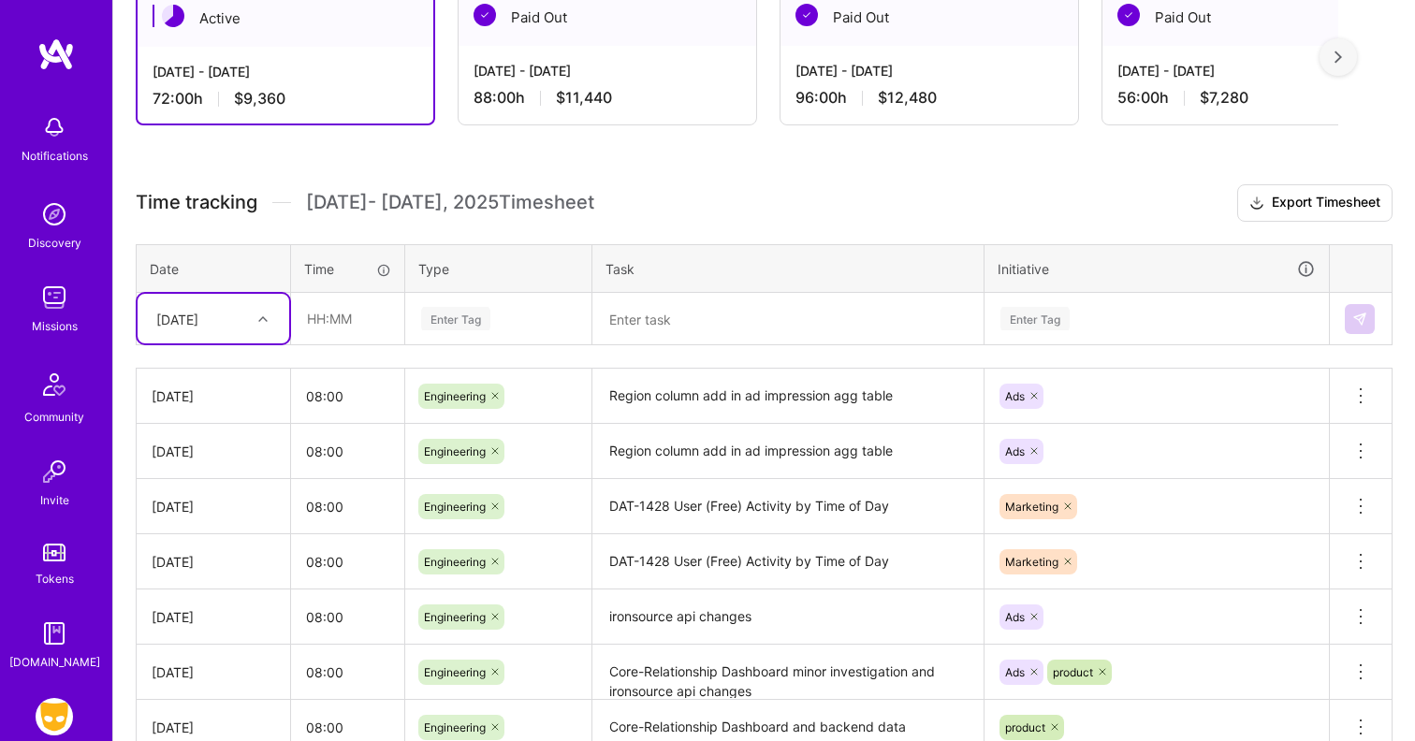
click at [237, 328] on div "[DATE]" at bounding box center [199, 318] width 104 height 31
click at [211, 607] on div "[DATE]" at bounding box center [214, 610] width 152 height 35
click at [372, 321] on input "text" at bounding box center [347, 319] width 111 height 50
type input "08:00"
click at [500, 286] on th "Type" at bounding box center [498, 268] width 187 height 49
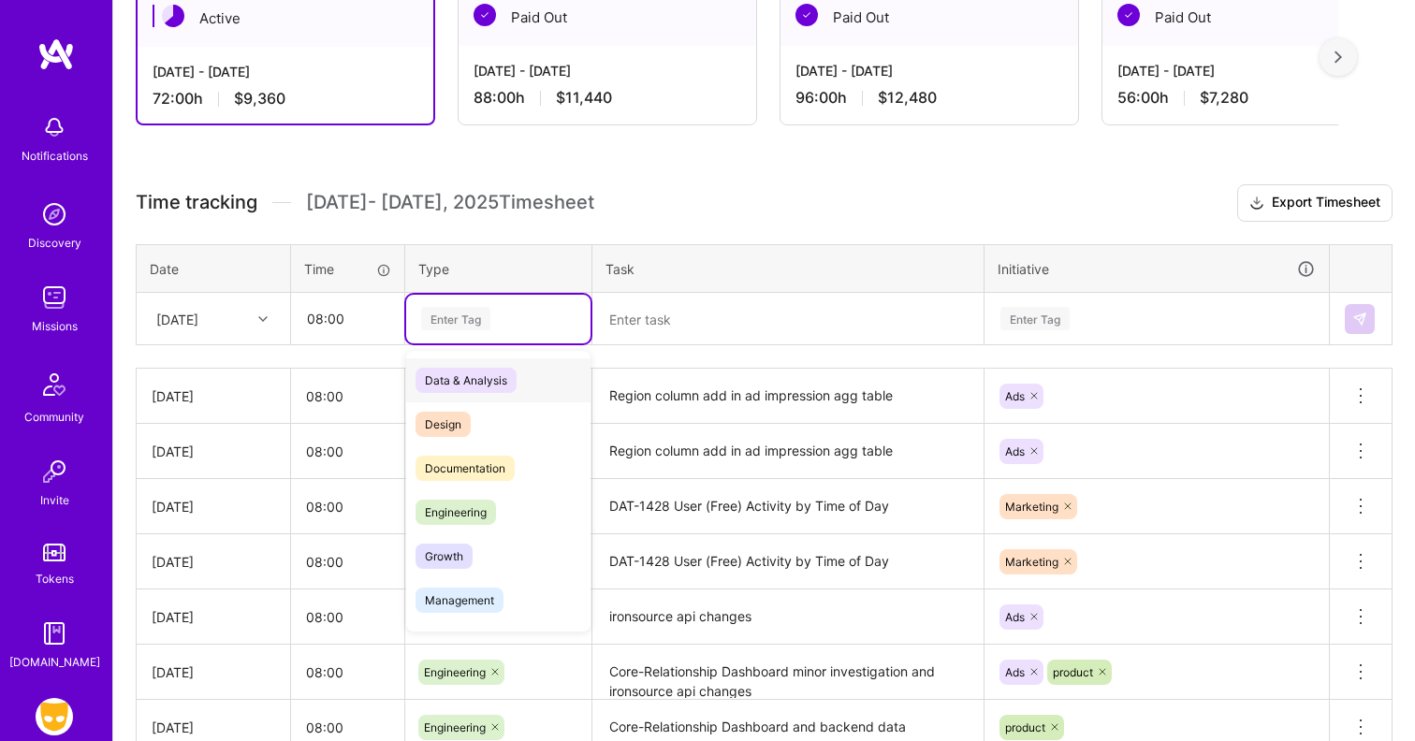
click at [500, 304] on div "Enter Tag" at bounding box center [498, 319] width 184 height 49
click at [478, 497] on div "Engineering" at bounding box center [498, 512] width 184 height 44
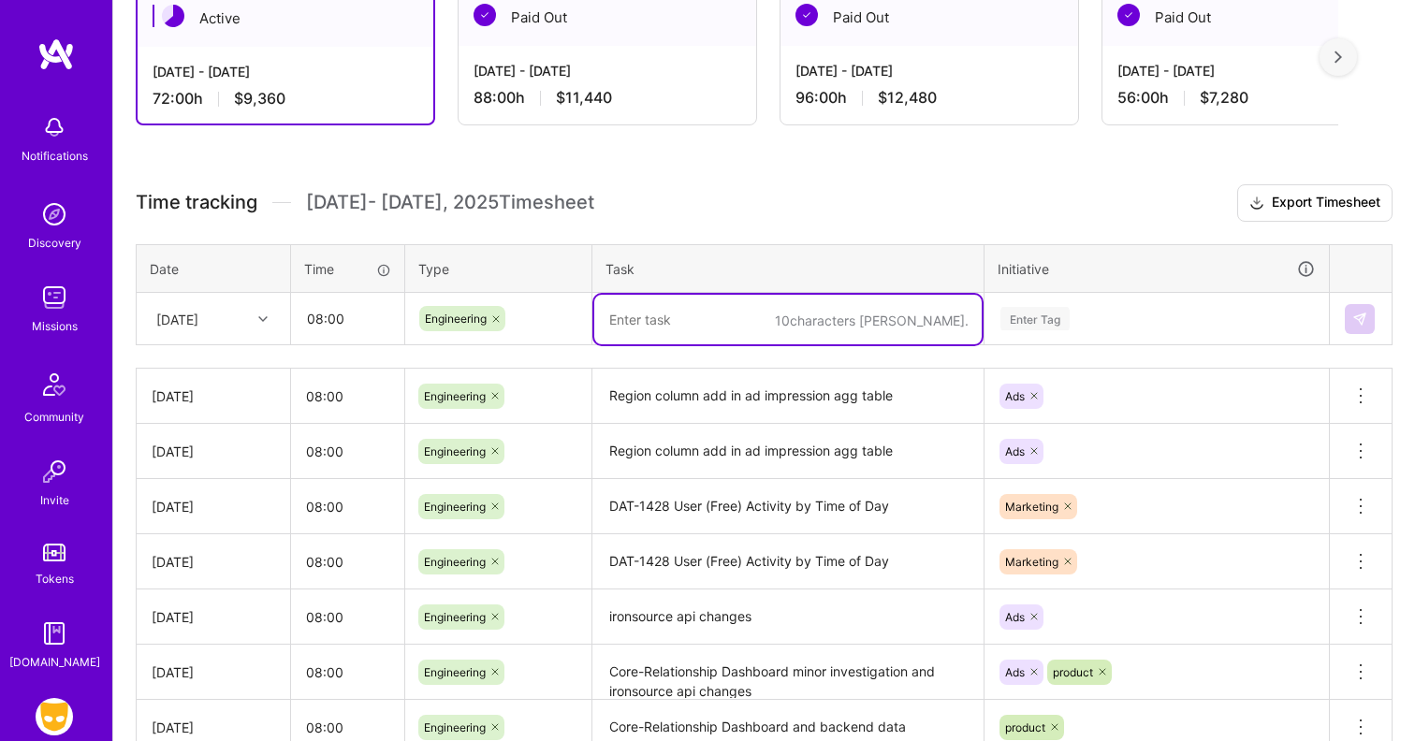
click at [674, 334] on textarea at bounding box center [787, 320] width 387 height 50
paste textarea "DAT-1412"
paste textarea "Update this chart with proper instrumentation for upsells"
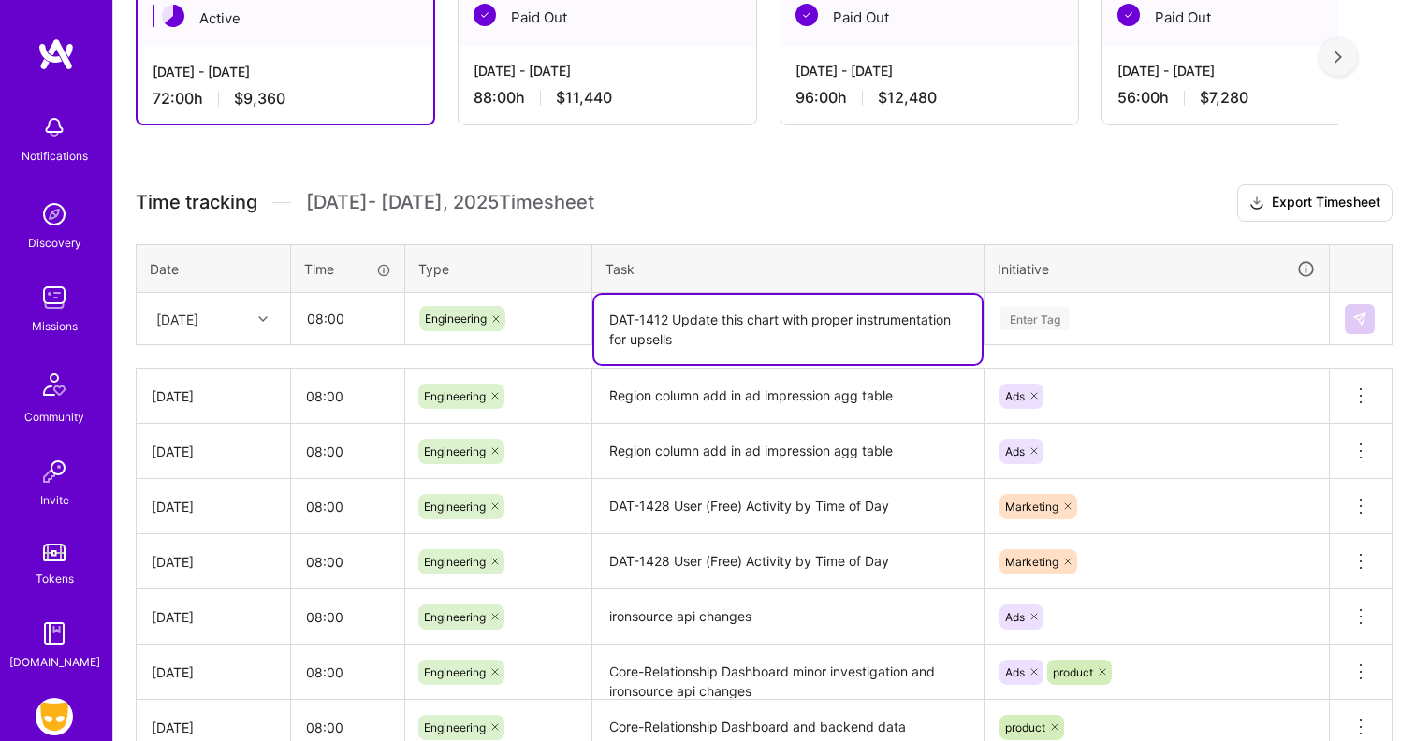
drag, startPoint x: 781, startPoint y: 321, endPoint x: 720, endPoint y: 319, distance: 60.9
click at [720, 319] on textarea "DAT-1412 Update this chart with proper instrumentation for upsells" at bounding box center [787, 329] width 387 height 69
type textarea "DAT-1412 Update purchase completed events with proper instrumentation for upsel…"
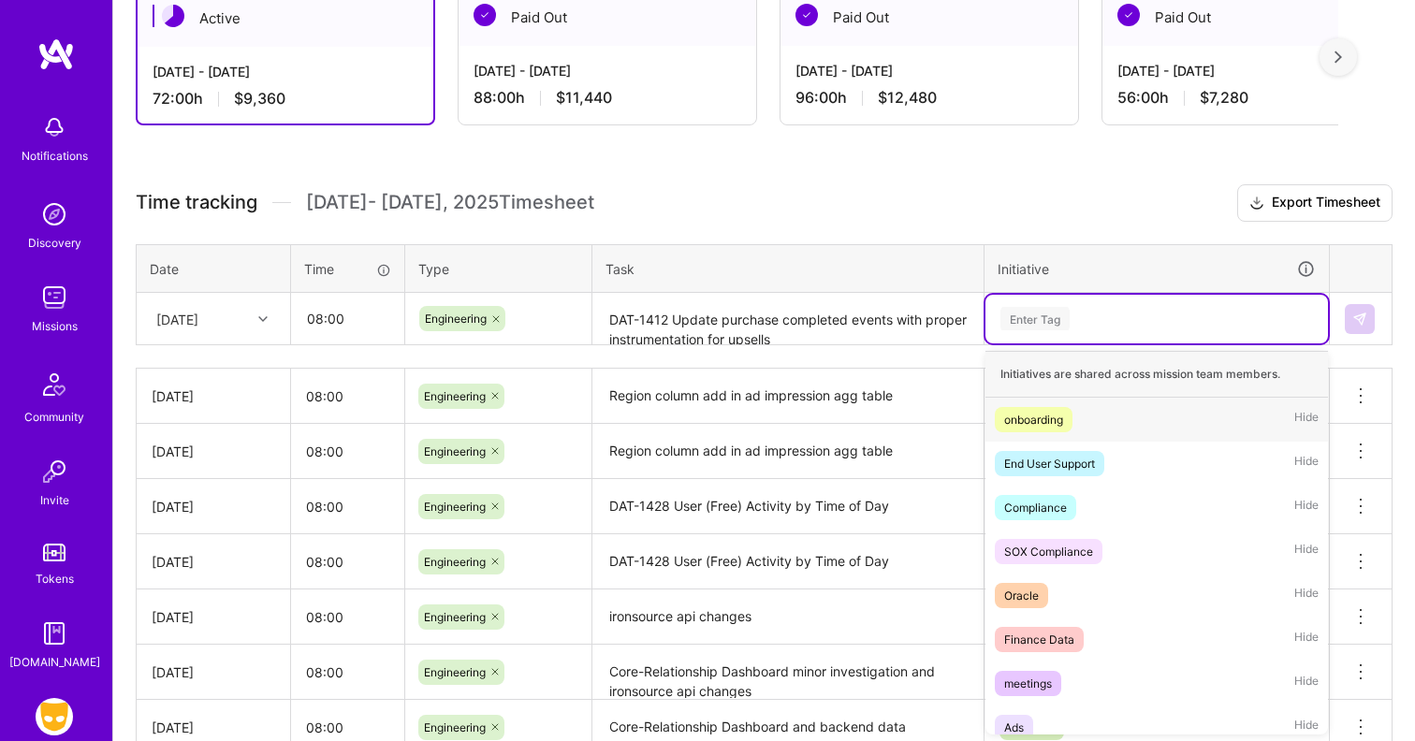
click at [1060, 319] on div "Enter Tag" at bounding box center [1034, 318] width 69 height 29
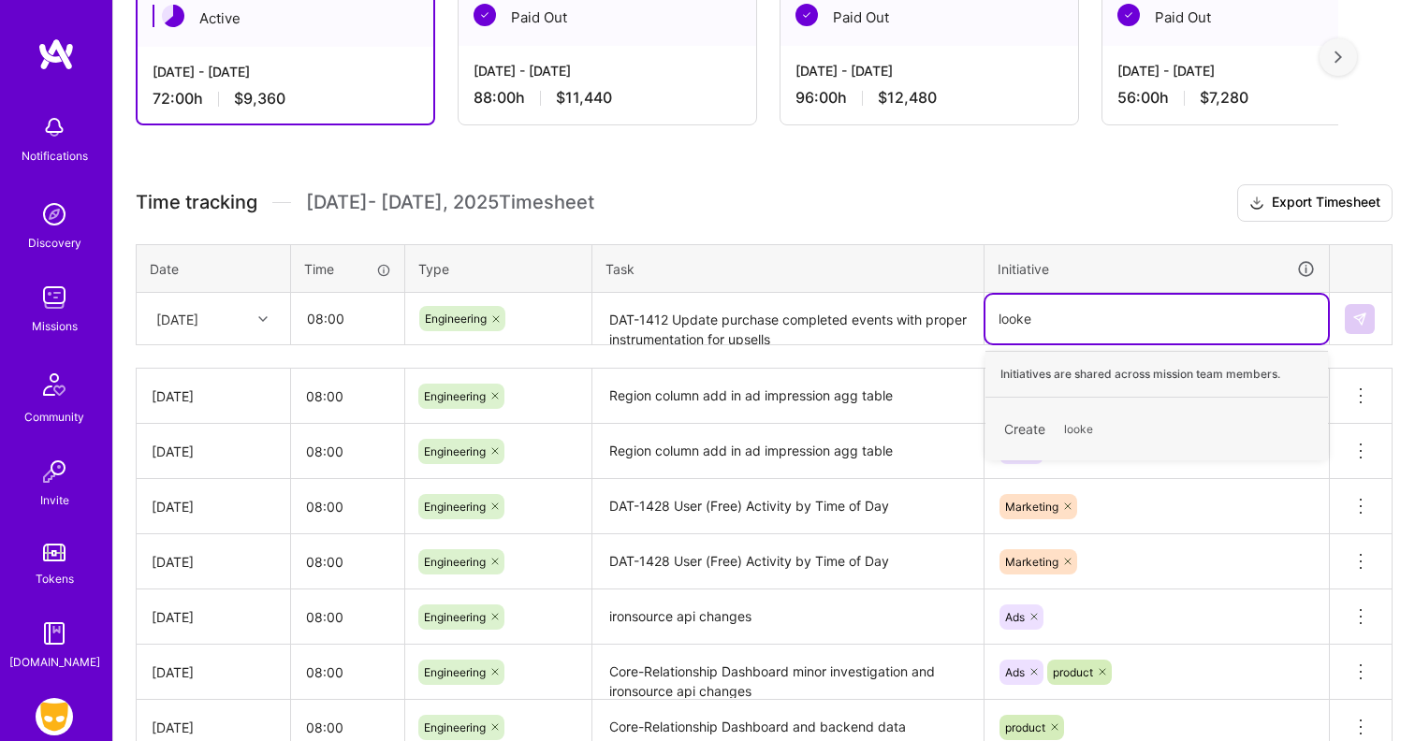
type input "looker"
click at [1120, 421] on div "Create looker" at bounding box center [1157, 429] width 324 height 44
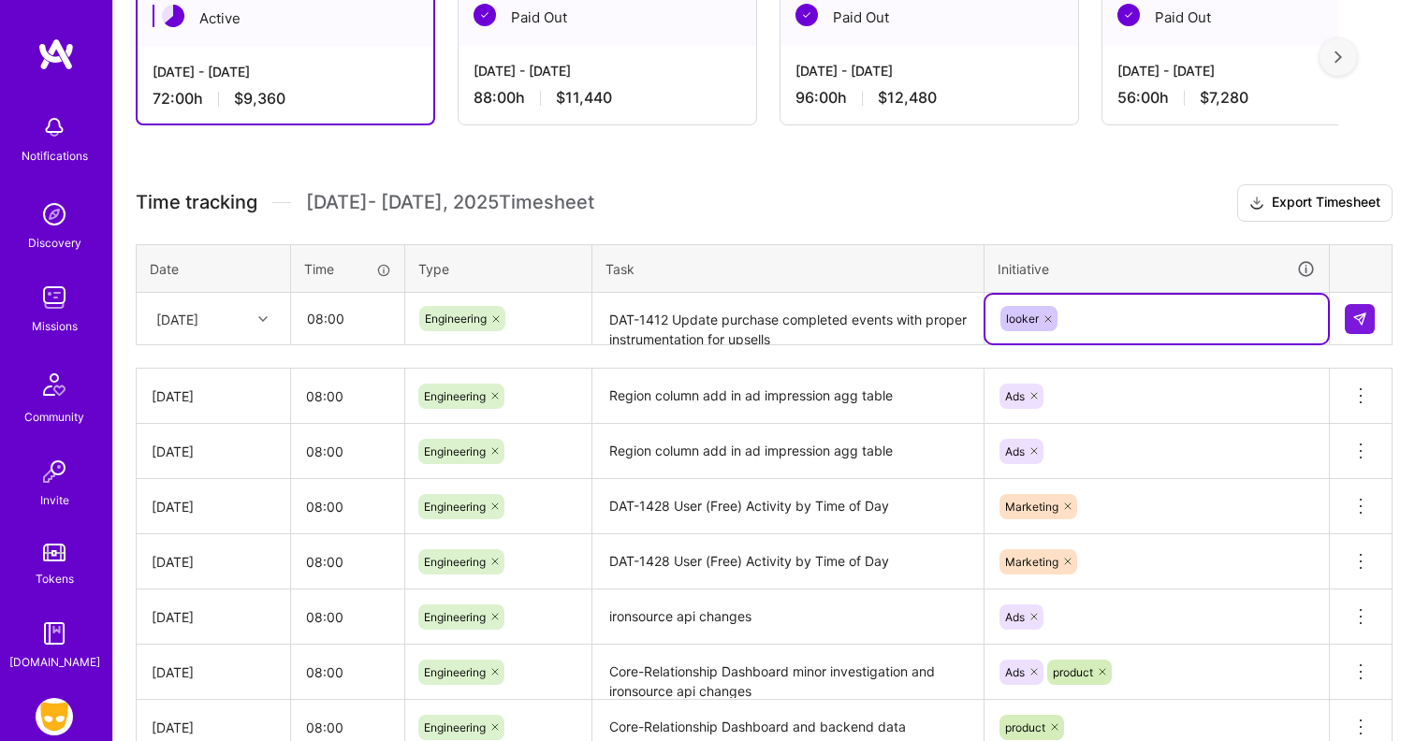
click at [1049, 315] on icon at bounding box center [1048, 319] width 11 height 11
click at [1048, 318] on div "Enter Tag" at bounding box center [1034, 318] width 69 height 29
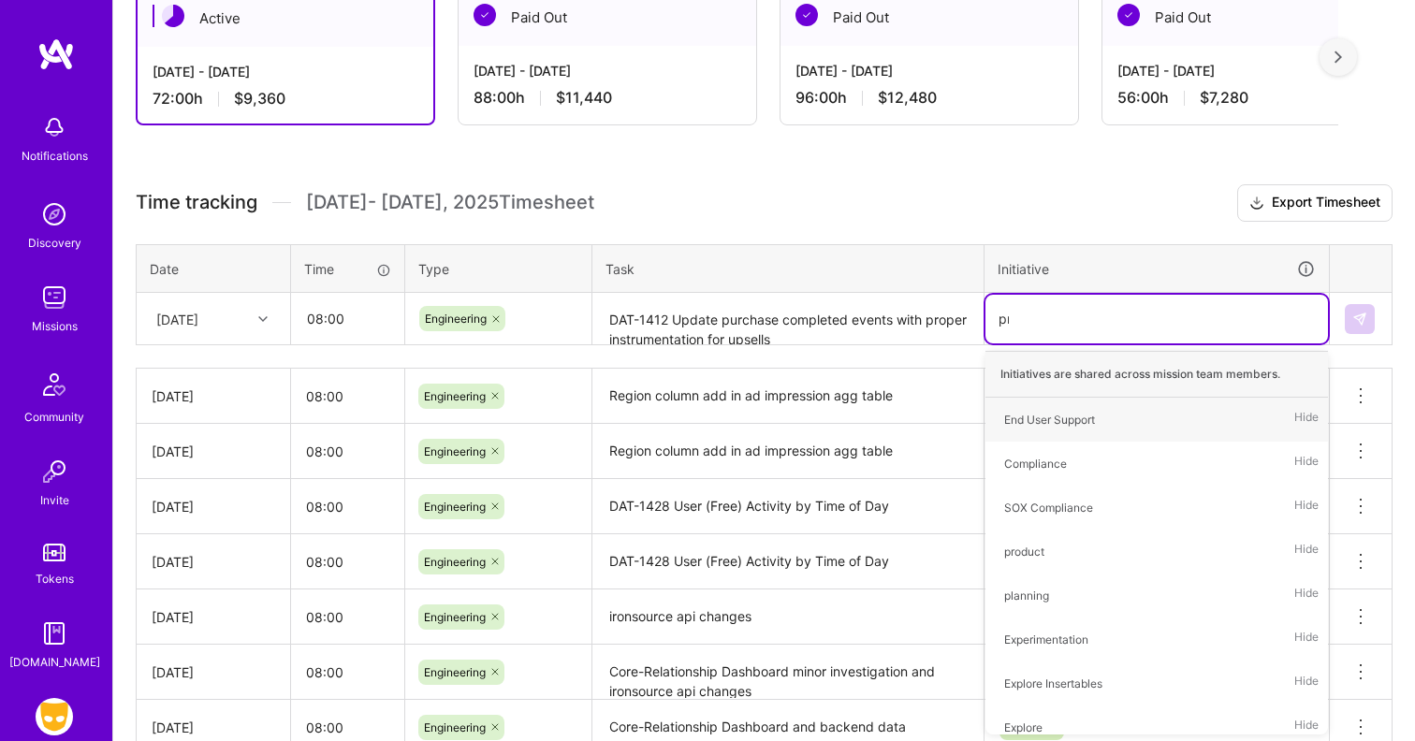
type input "pro"
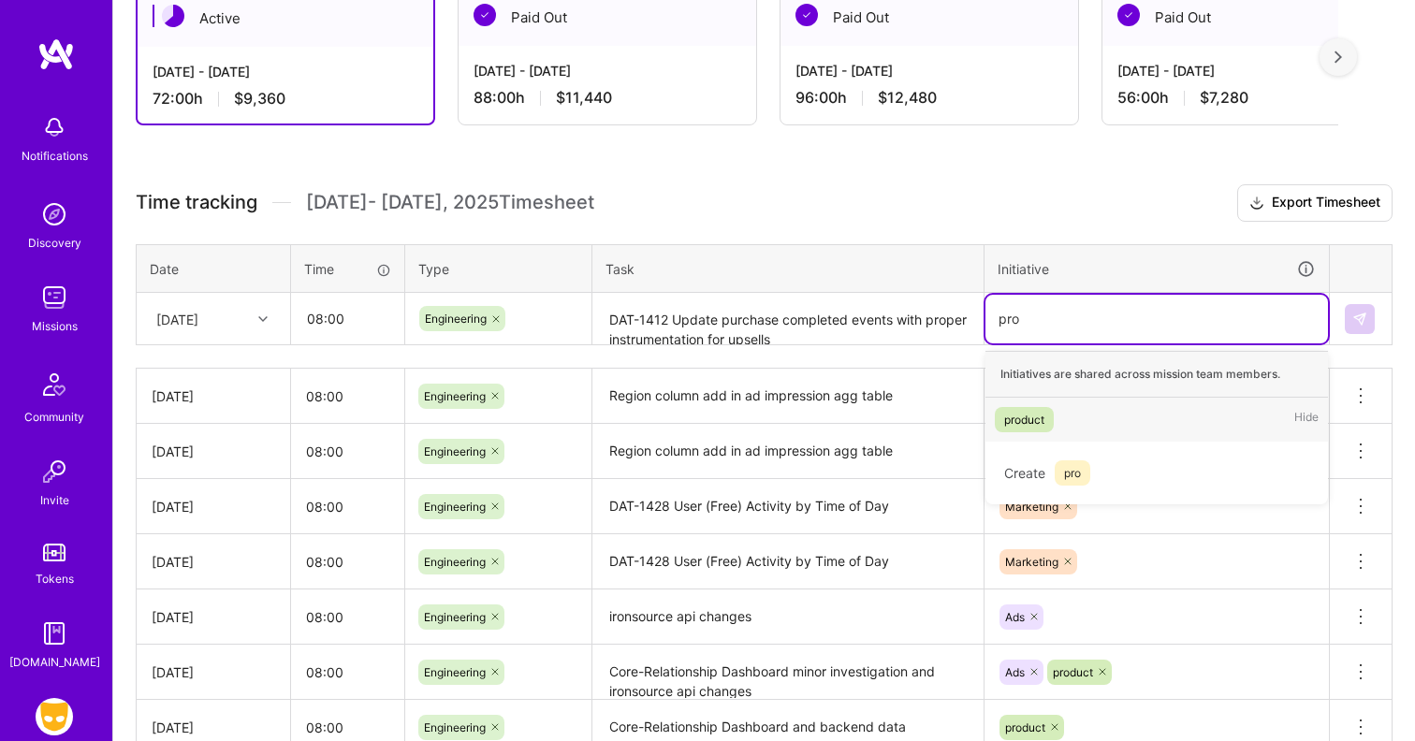
click at [1066, 426] on div "product Hide" at bounding box center [1156, 420] width 343 height 44
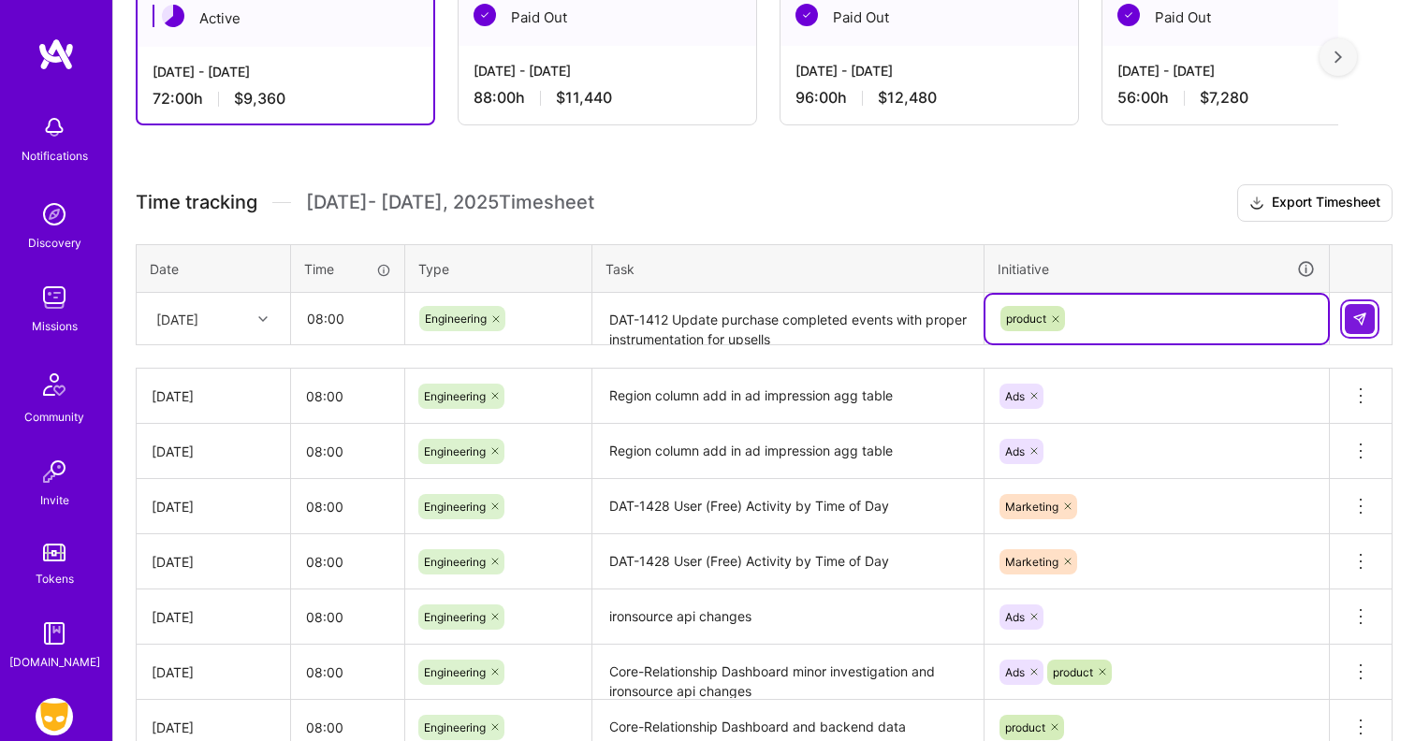
click at [1356, 319] on img at bounding box center [1359, 319] width 15 height 15
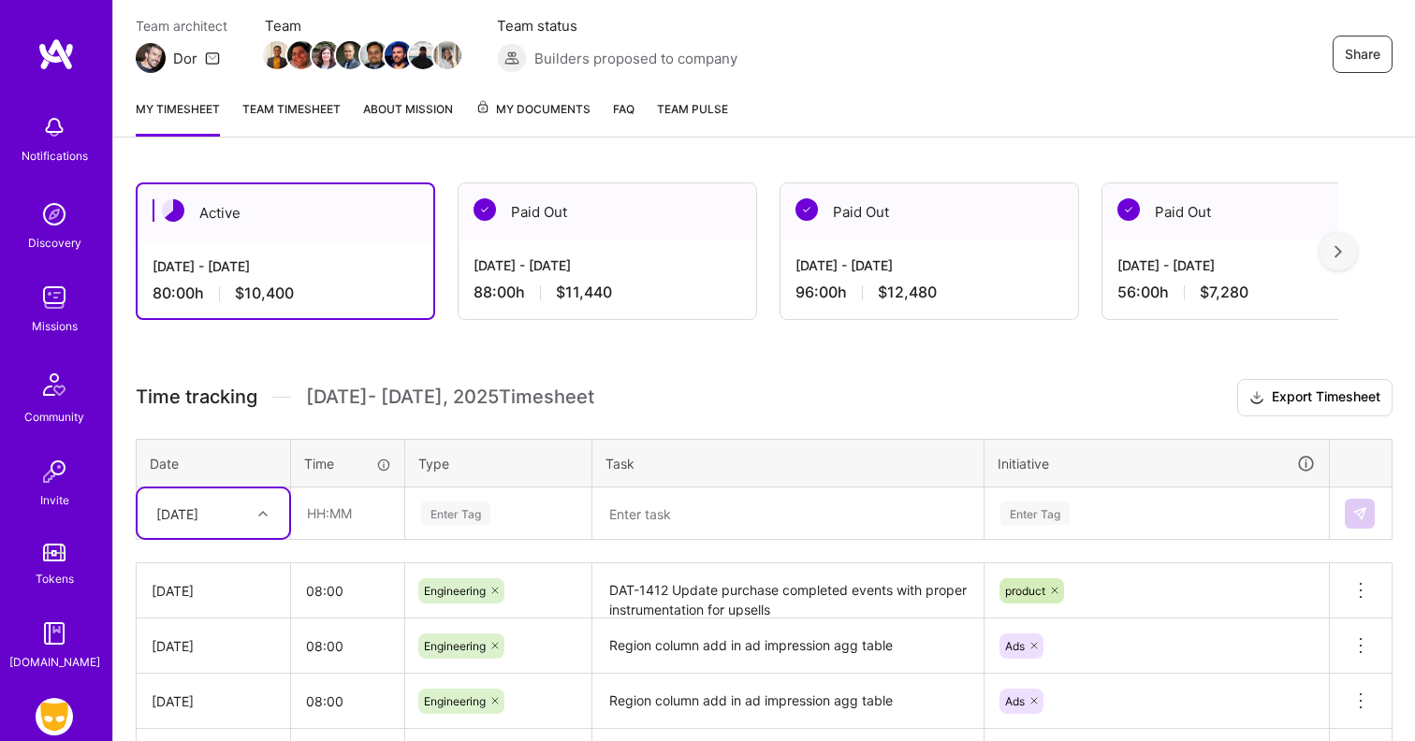
scroll to position [161, 0]
click at [430, 109] on link "About Mission" at bounding box center [408, 118] width 90 height 37
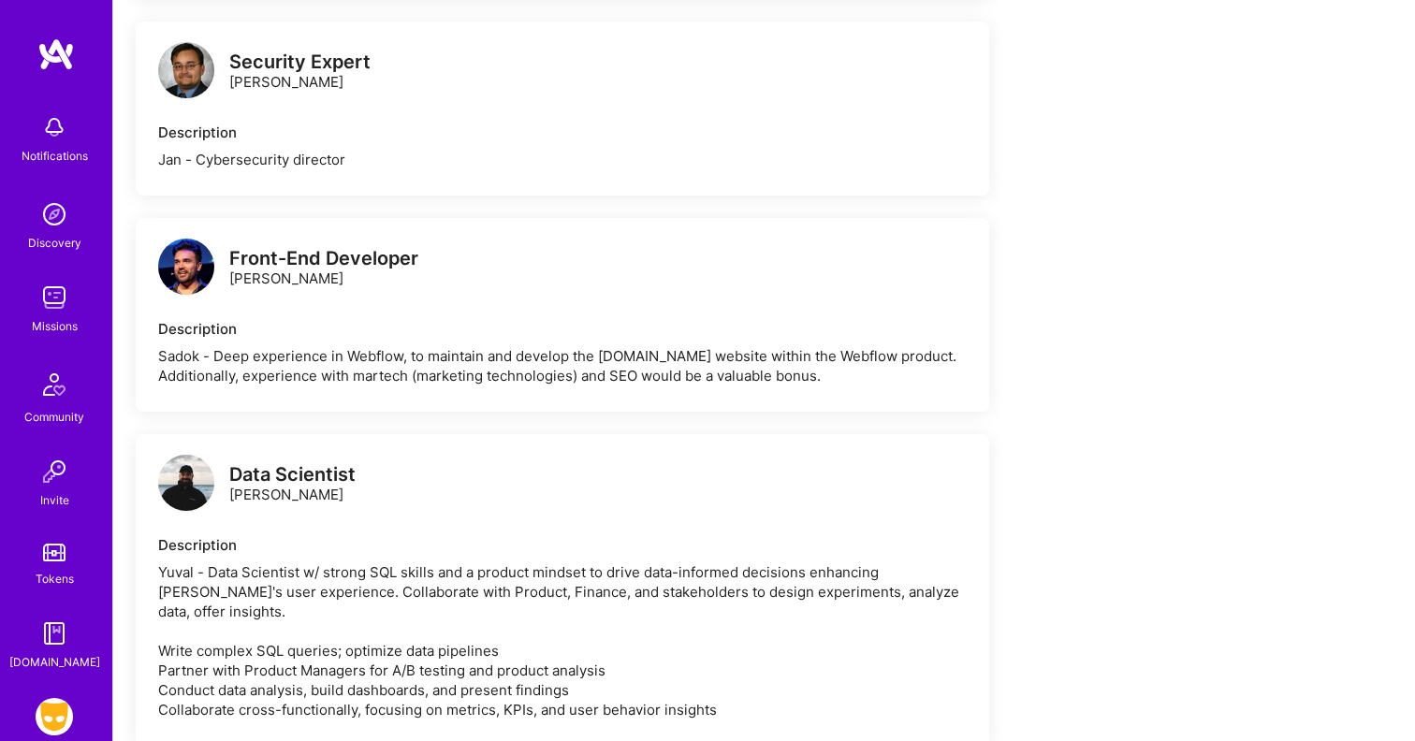
scroll to position [95, 0]
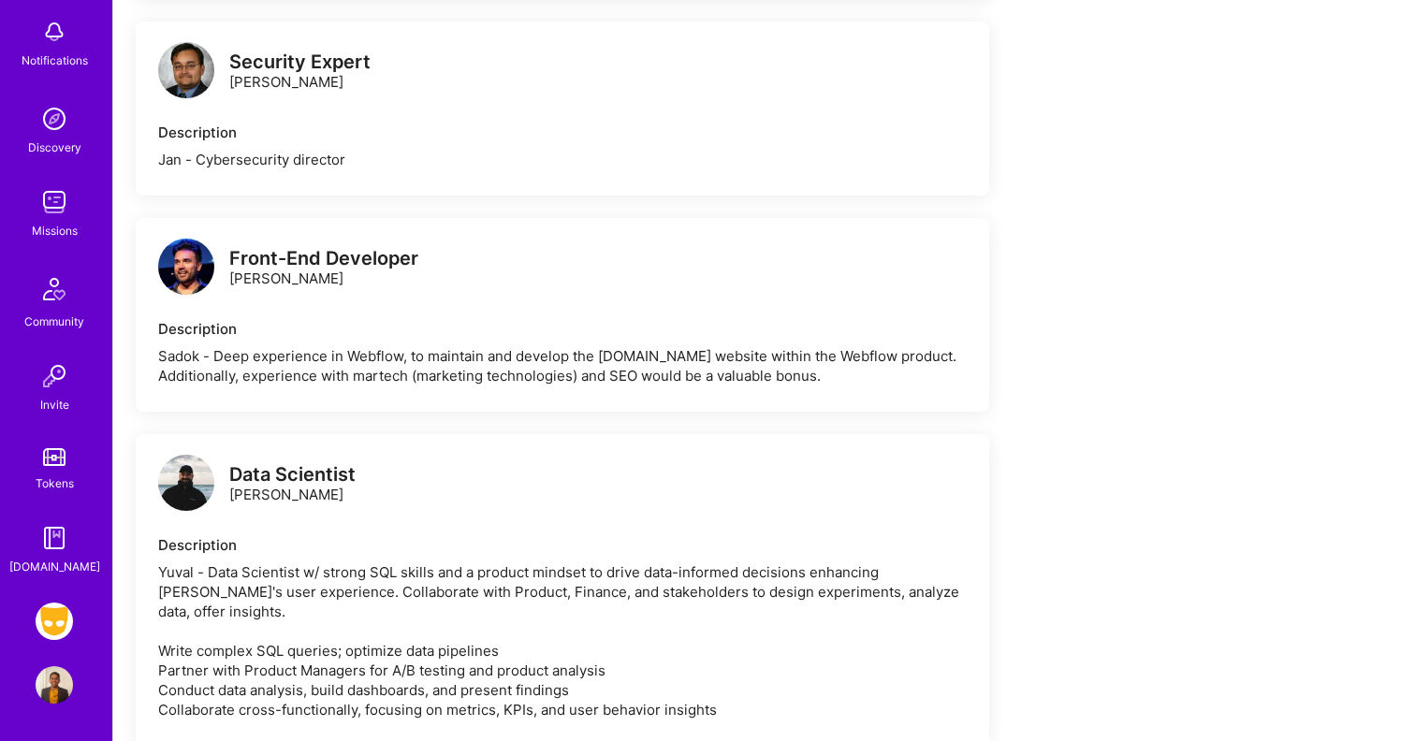
click at [58, 619] on img at bounding box center [54, 621] width 37 height 37
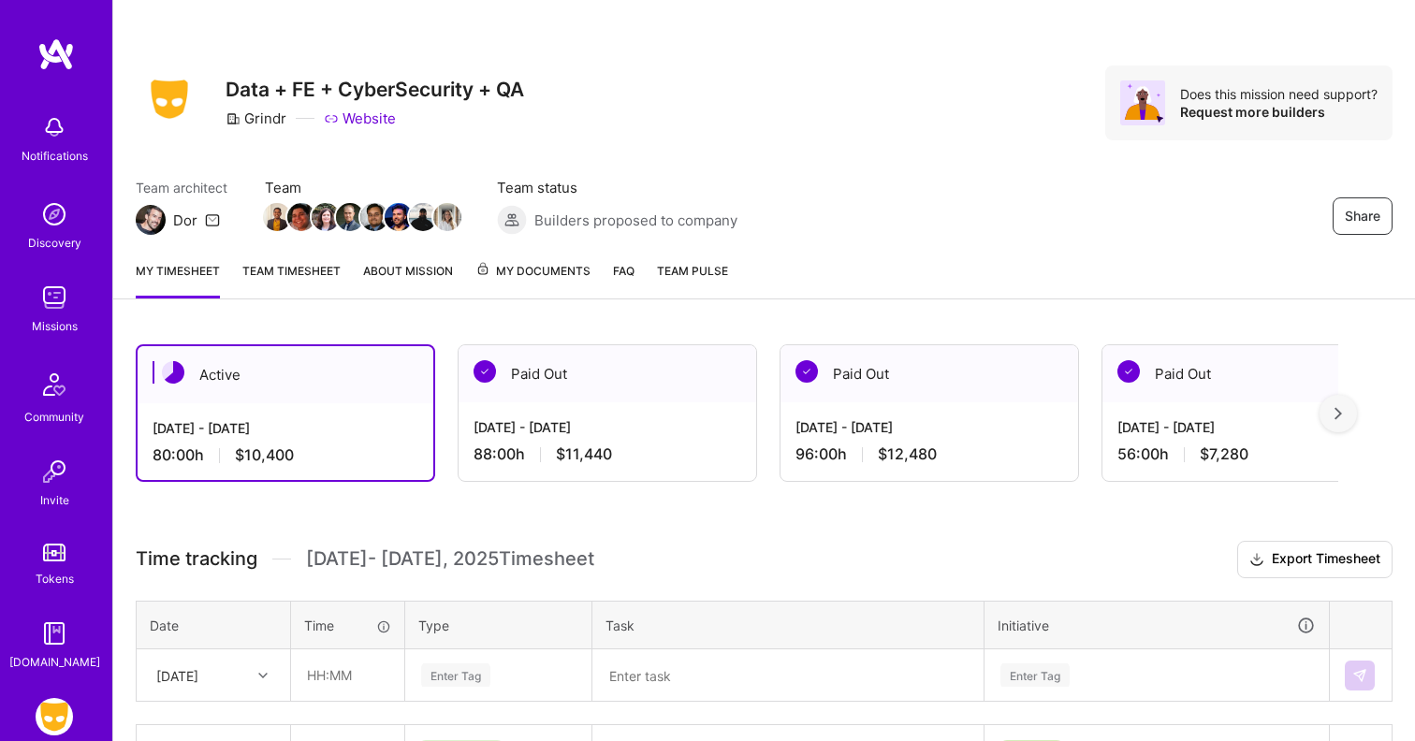
click at [56, 299] on img at bounding box center [54, 297] width 37 height 37
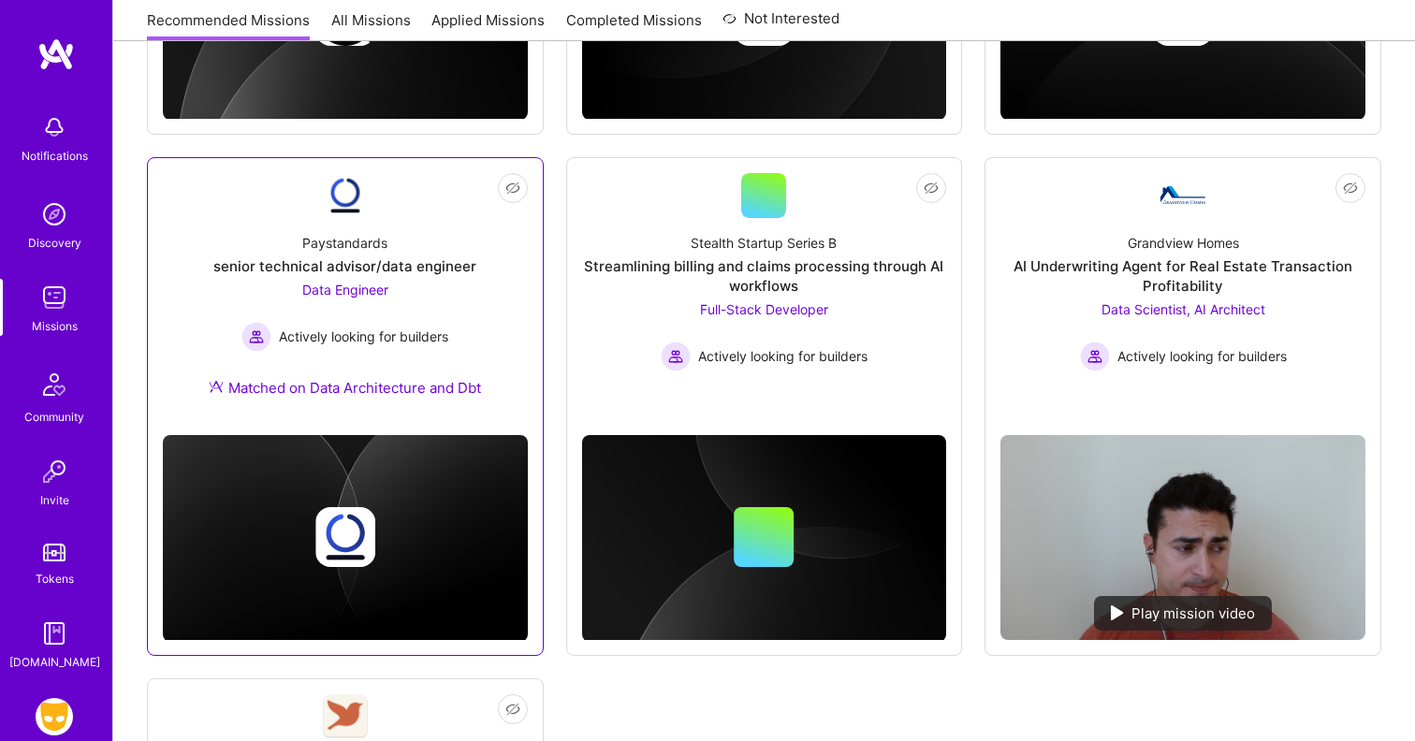
scroll to position [1001, 0]
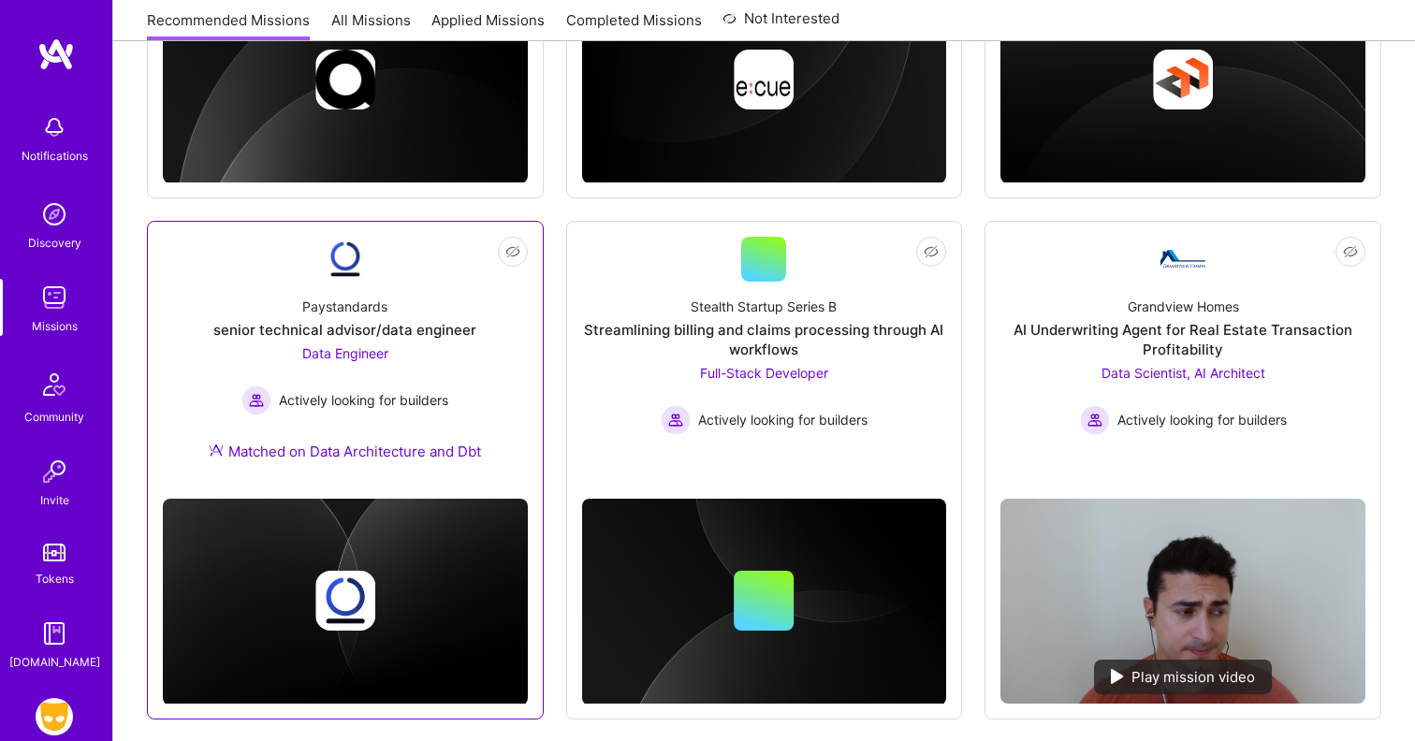
click at [429, 365] on div "Data Engineer Actively looking for builders" at bounding box center [344, 379] width 207 height 72
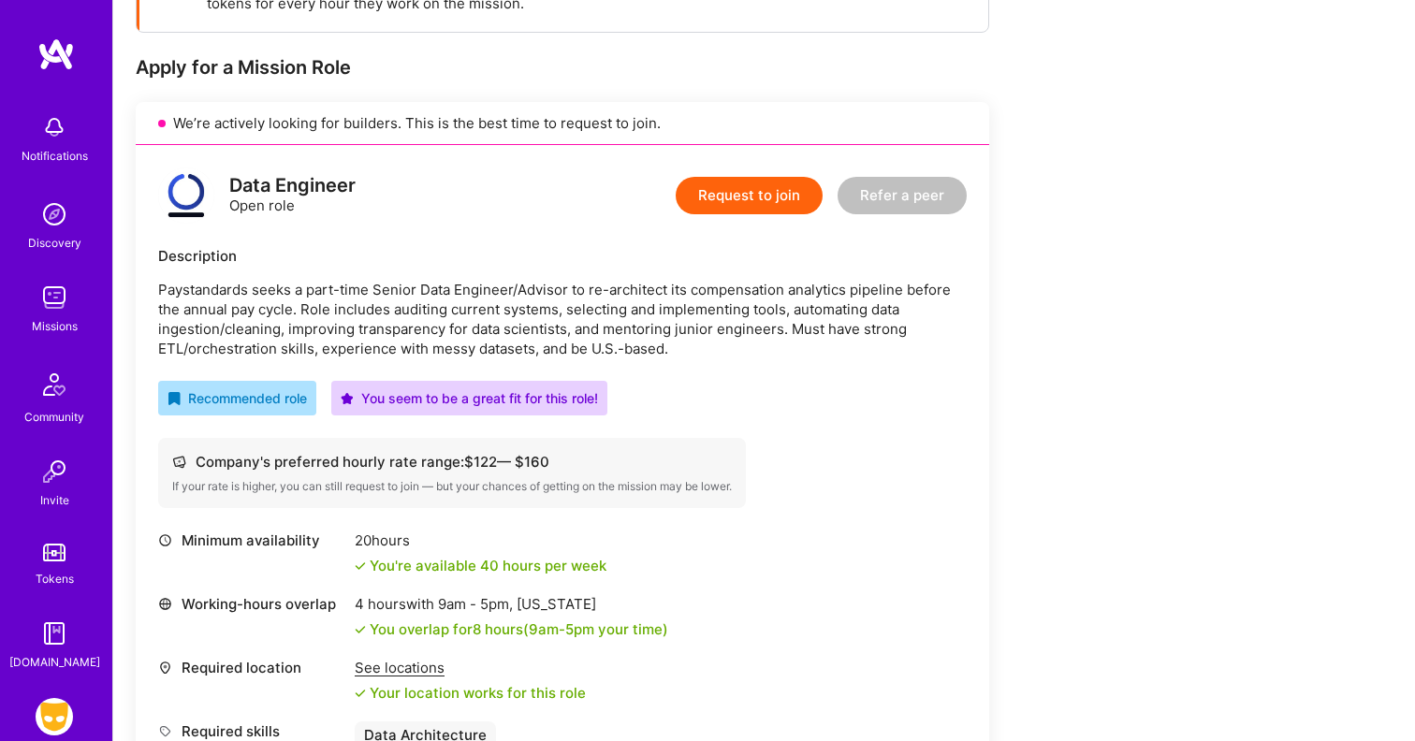
scroll to position [296, 0]
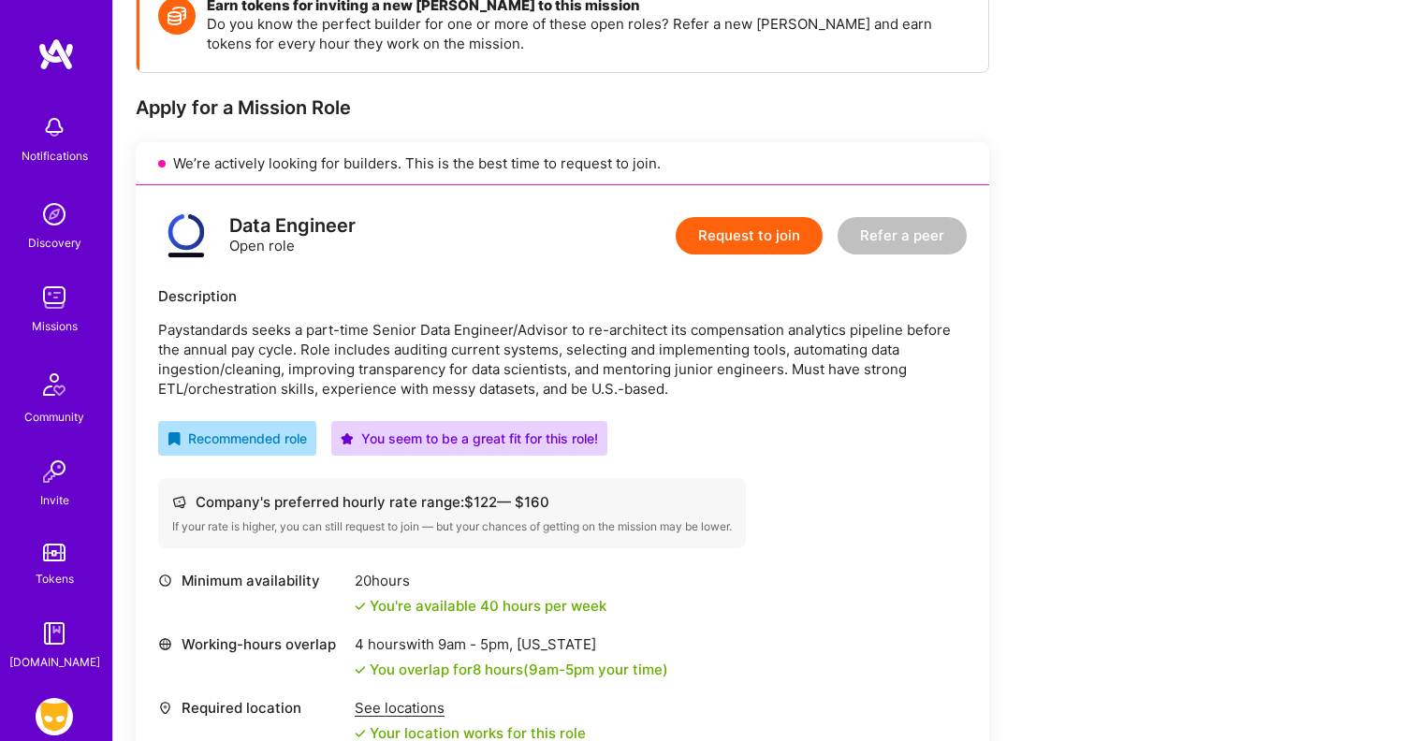
click at [862, 351] on p "Paystandards seeks a part-time Senior Data Engineer/Advisor to re-architect its…" at bounding box center [562, 359] width 809 height 79
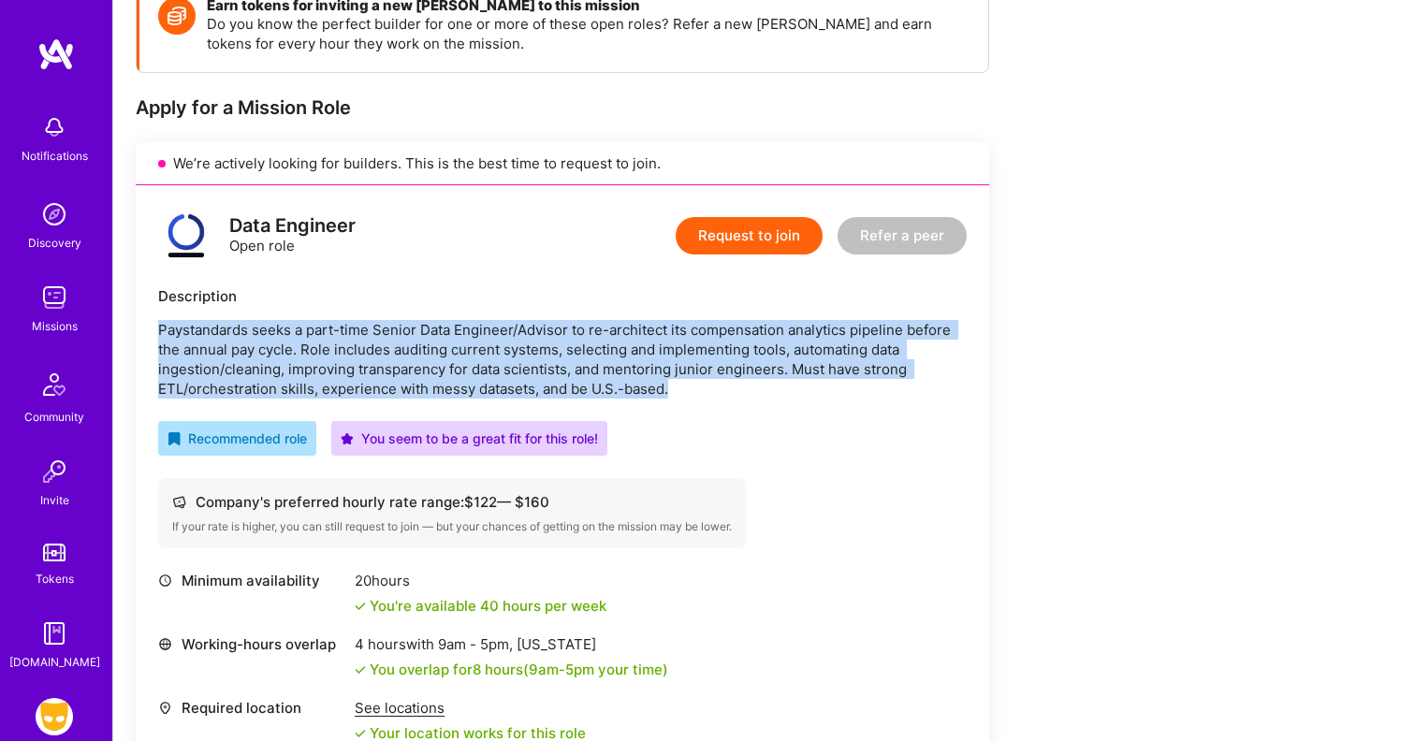
click at [862, 351] on p "Paystandards seeks a part-time Senior Data Engineer/Advisor to re-architect its…" at bounding box center [562, 359] width 809 height 79
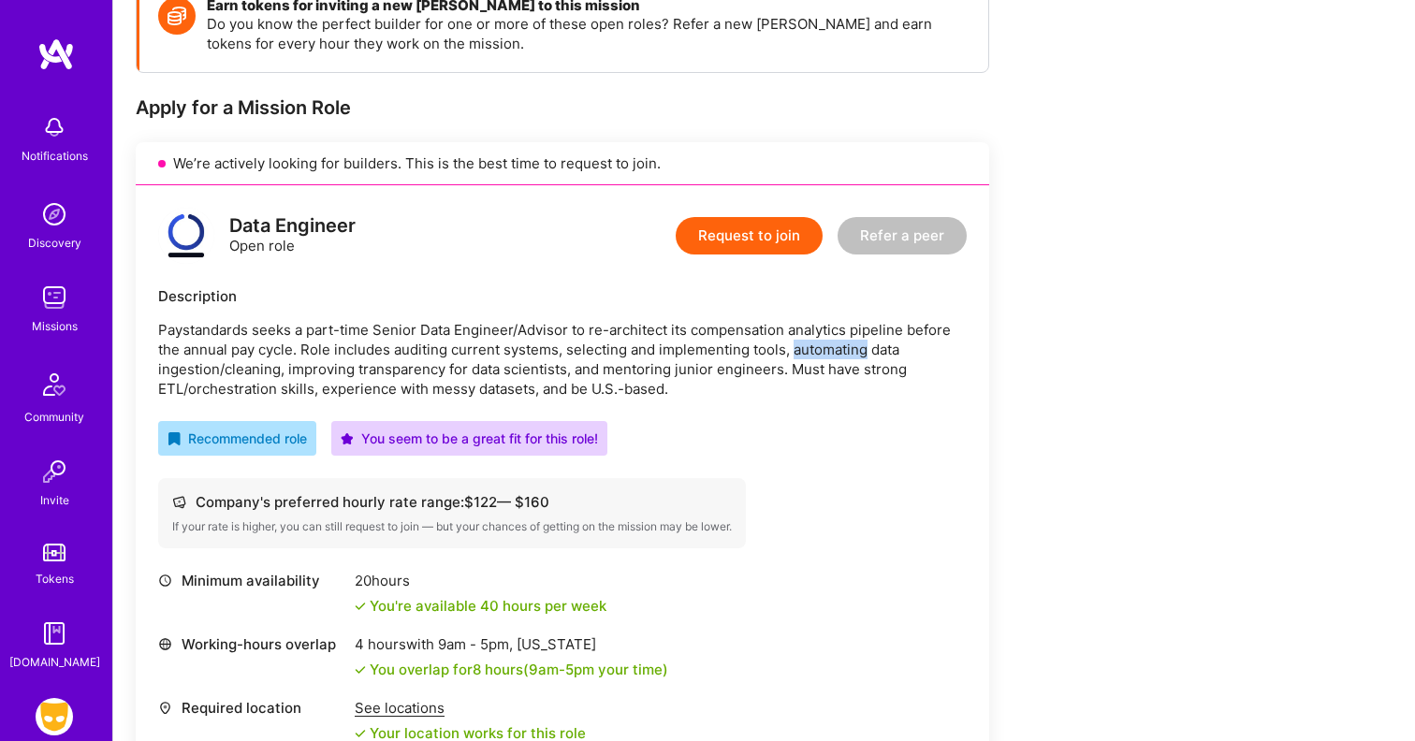
click at [862, 351] on p "Paystandards seeks a part-time Senior Data Engineer/Advisor to re-architect its…" at bounding box center [562, 359] width 809 height 79
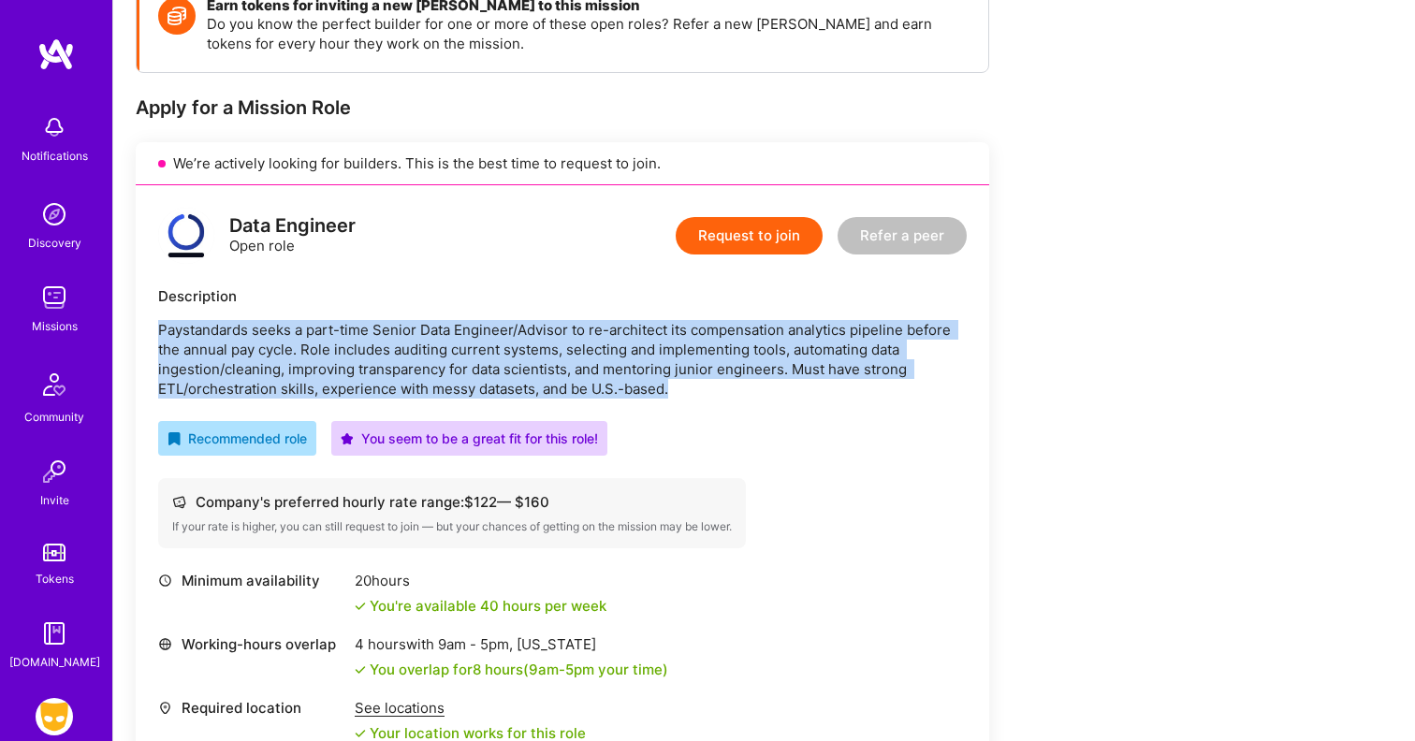
click at [862, 351] on p "Paystandards seeks a part-time Senior Data Engineer/Advisor to re-architect its…" at bounding box center [562, 359] width 809 height 79
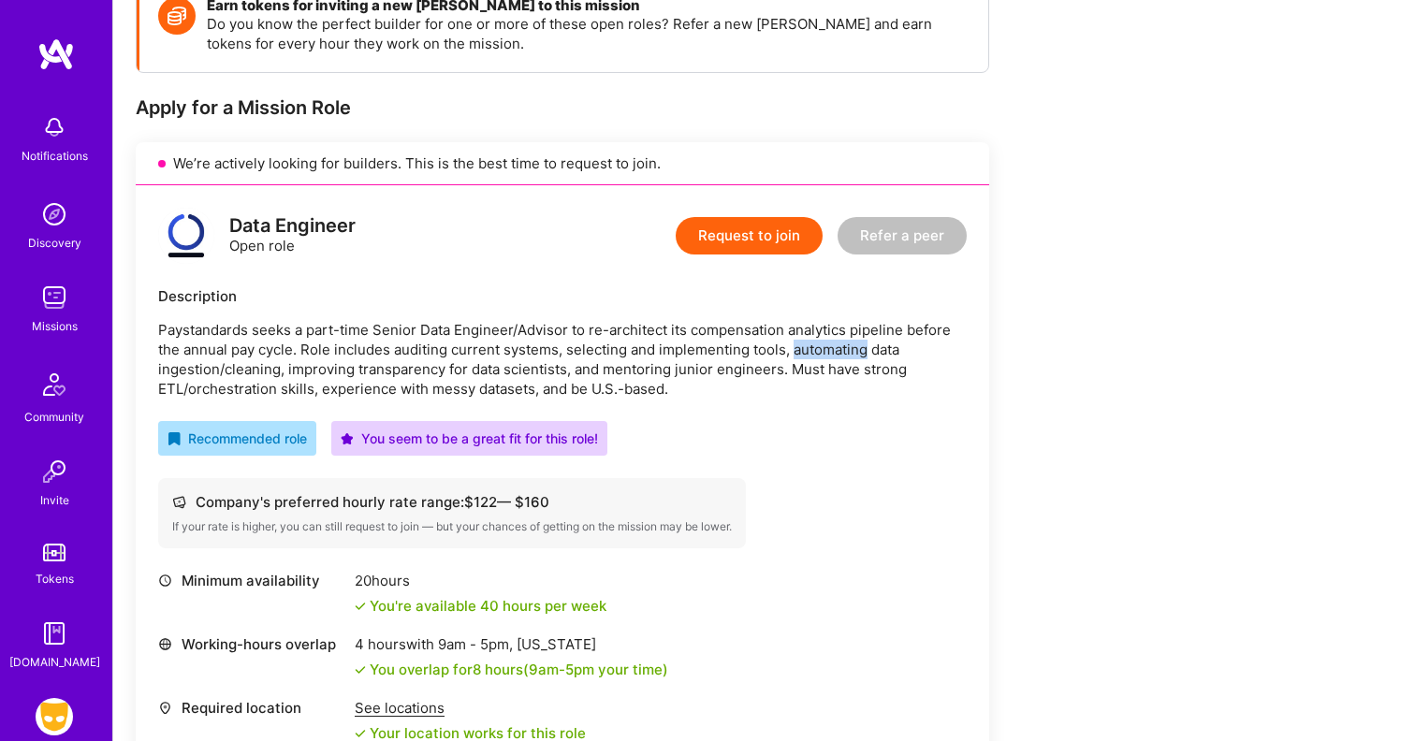
click at [862, 351] on p "Paystandards seeks a part-time Senior Data Engineer/Advisor to re-architect its…" at bounding box center [562, 359] width 809 height 79
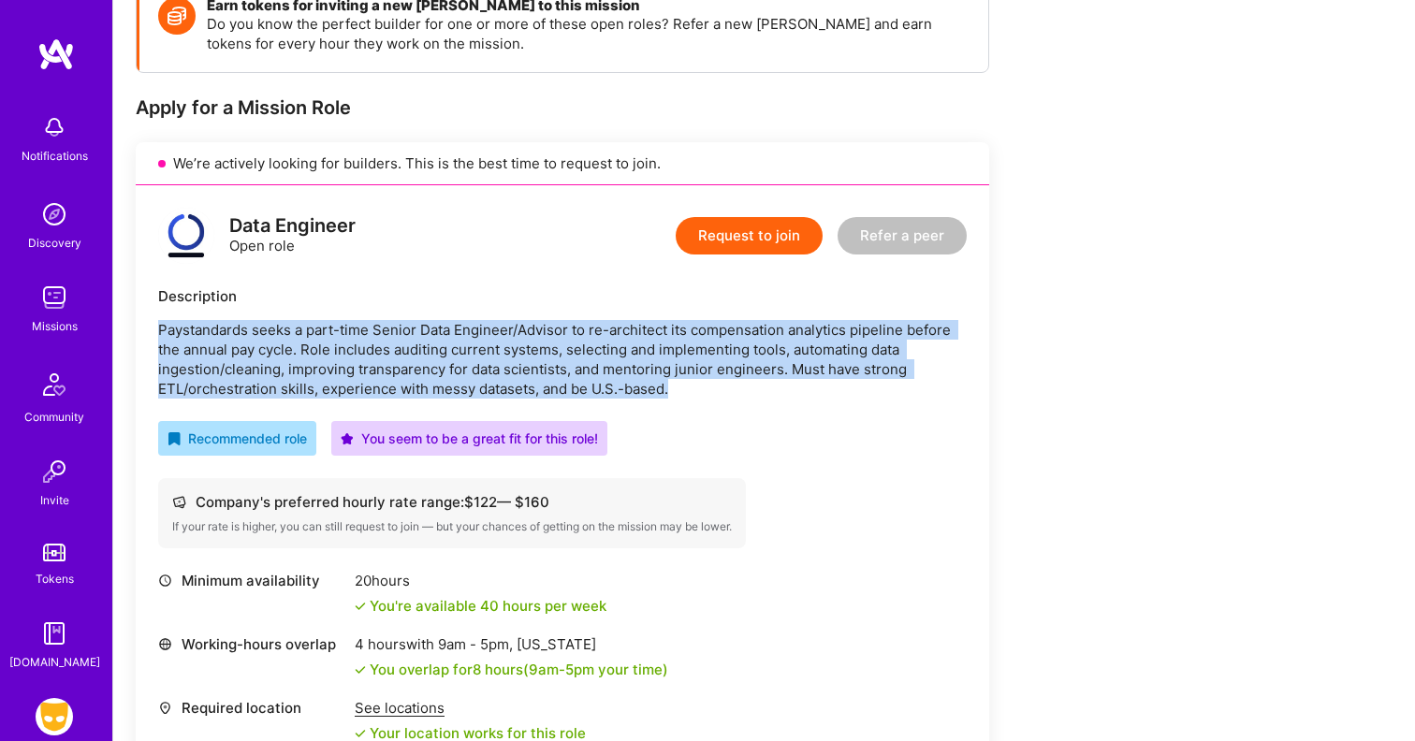
click at [862, 351] on p "Paystandards seeks a part-time Senior Data Engineer/Advisor to re-architect its…" at bounding box center [562, 359] width 809 height 79
click at [785, 358] on p "Paystandards seeks a part-time Senior Data Engineer/Advisor to re-architect its…" at bounding box center [562, 359] width 809 height 79
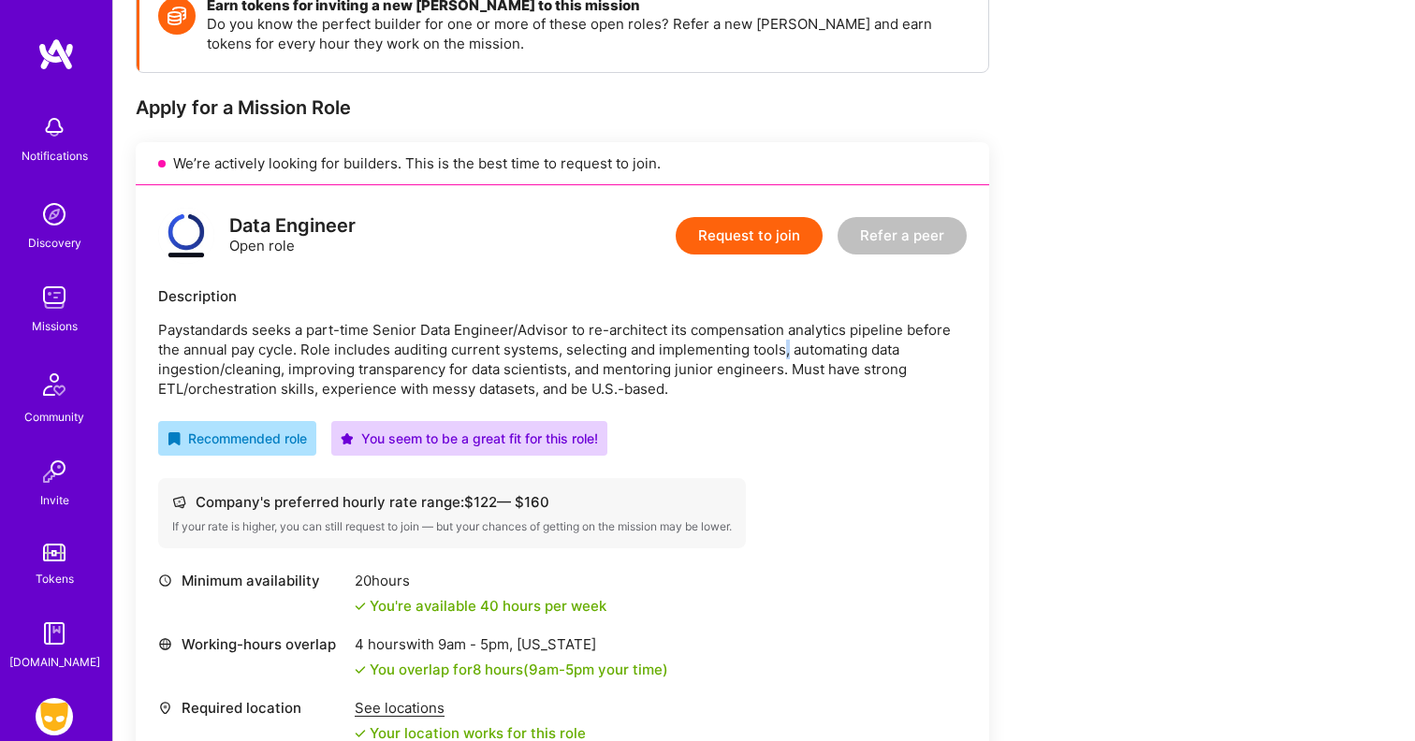
click at [785, 358] on p "Paystandards seeks a part-time Senior Data Engineer/Advisor to re-architect its…" at bounding box center [562, 359] width 809 height 79
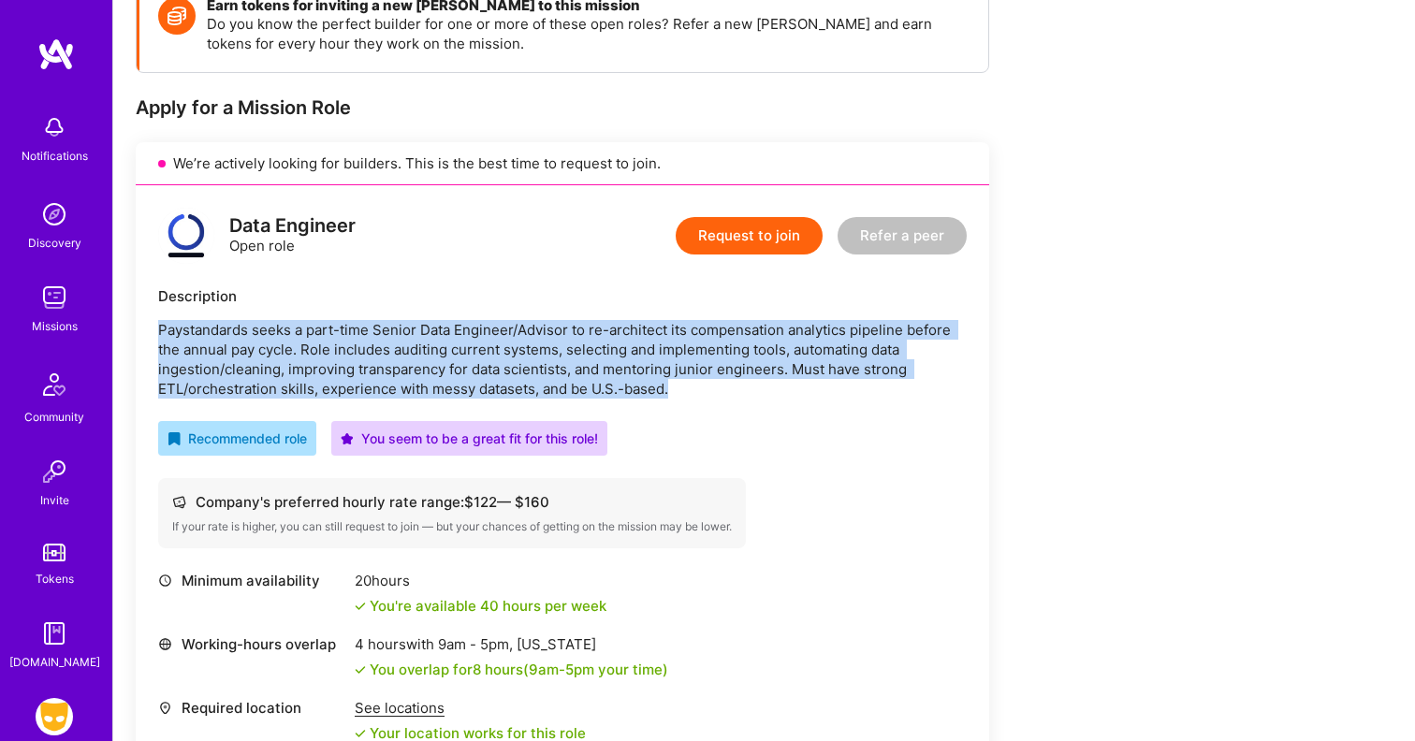
click at [785, 358] on p "Paystandards seeks a part-time Senior Data Engineer/Advisor to re-architect its…" at bounding box center [562, 359] width 809 height 79
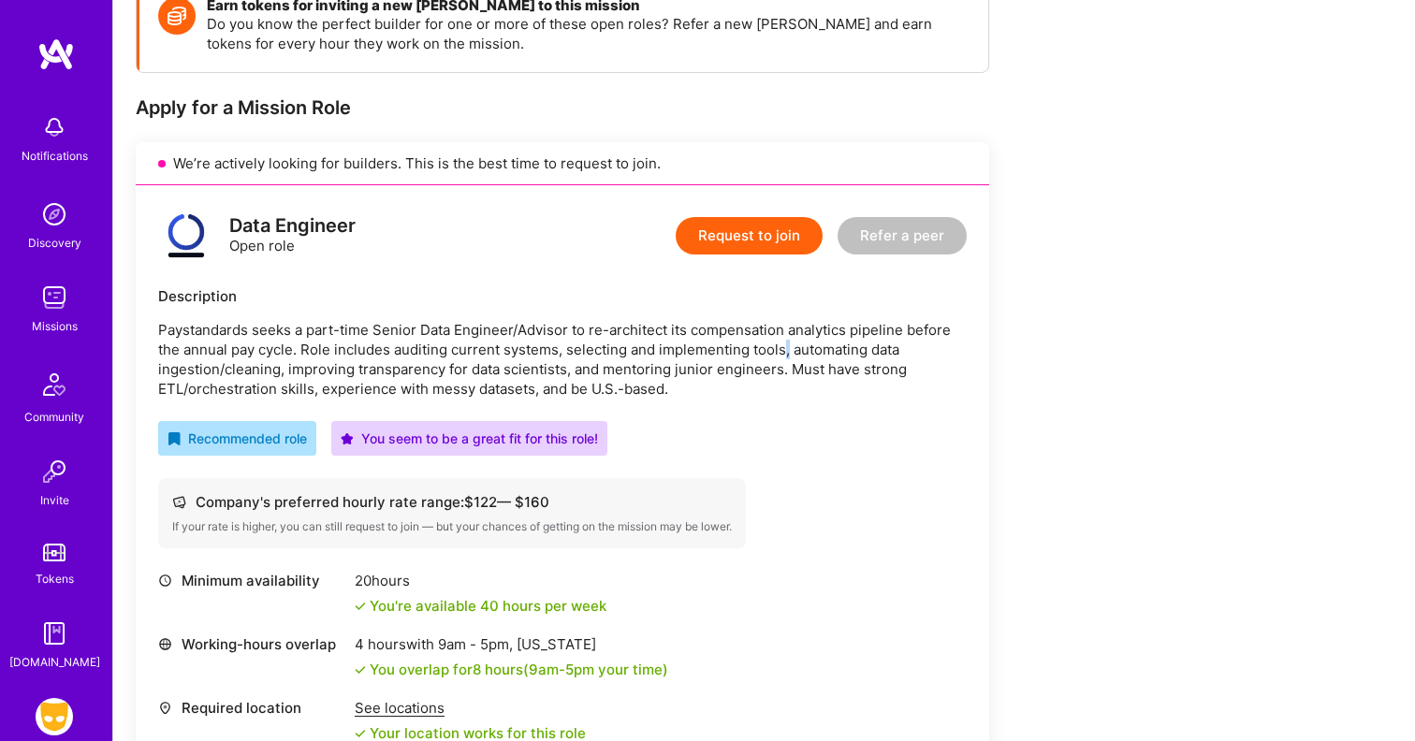
click at [785, 358] on p "Paystandards seeks a part-time Senior Data Engineer/Advisor to re-architect its…" at bounding box center [562, 359] width 809 height 79
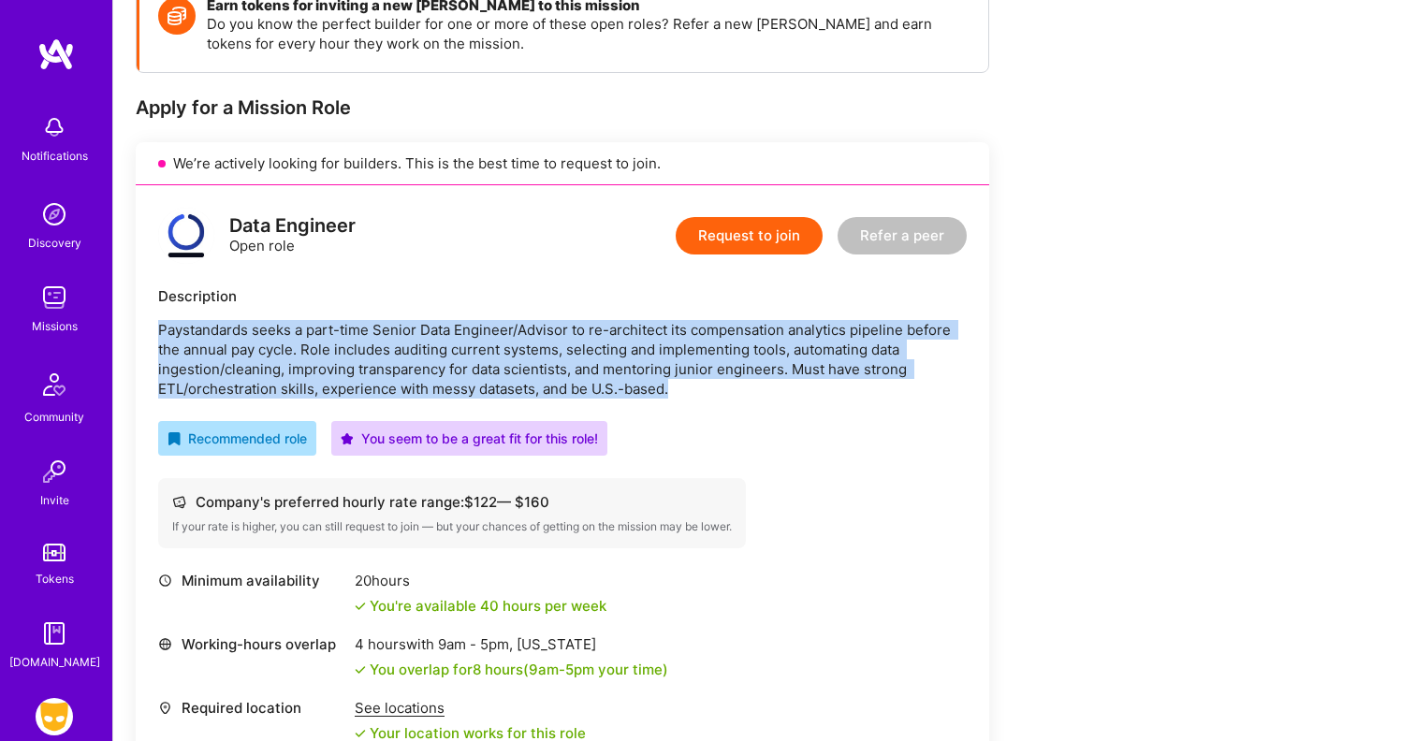
click at [785, 358] on p "Paystandards seeks a part-time Senior Data Engineer/Advisor to re-architect its…" at bounding box center [562, 359] width 809 height 79
